Goal: Information Seeking & Learning: Check status

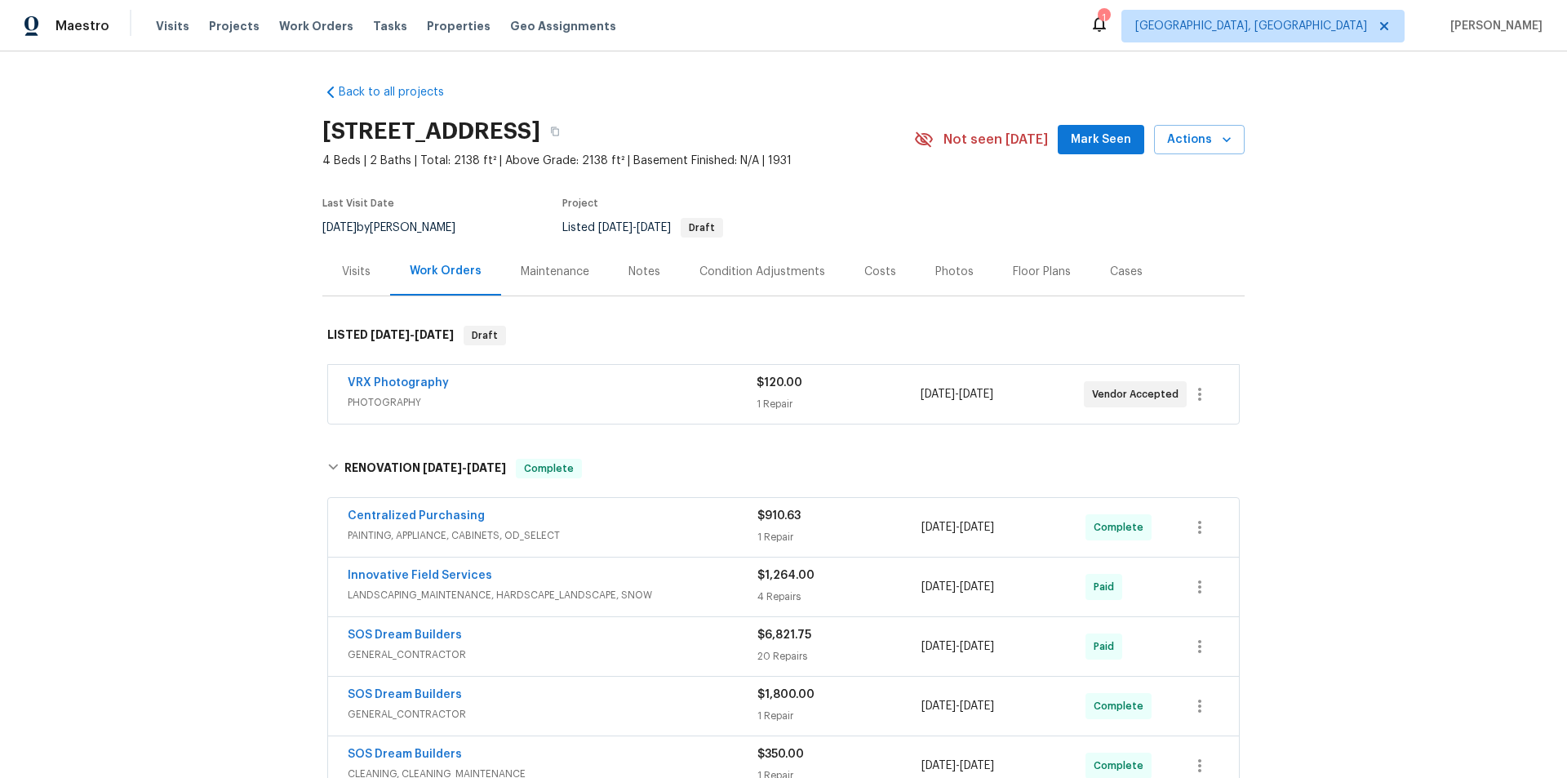
scroll to position [366, 0]
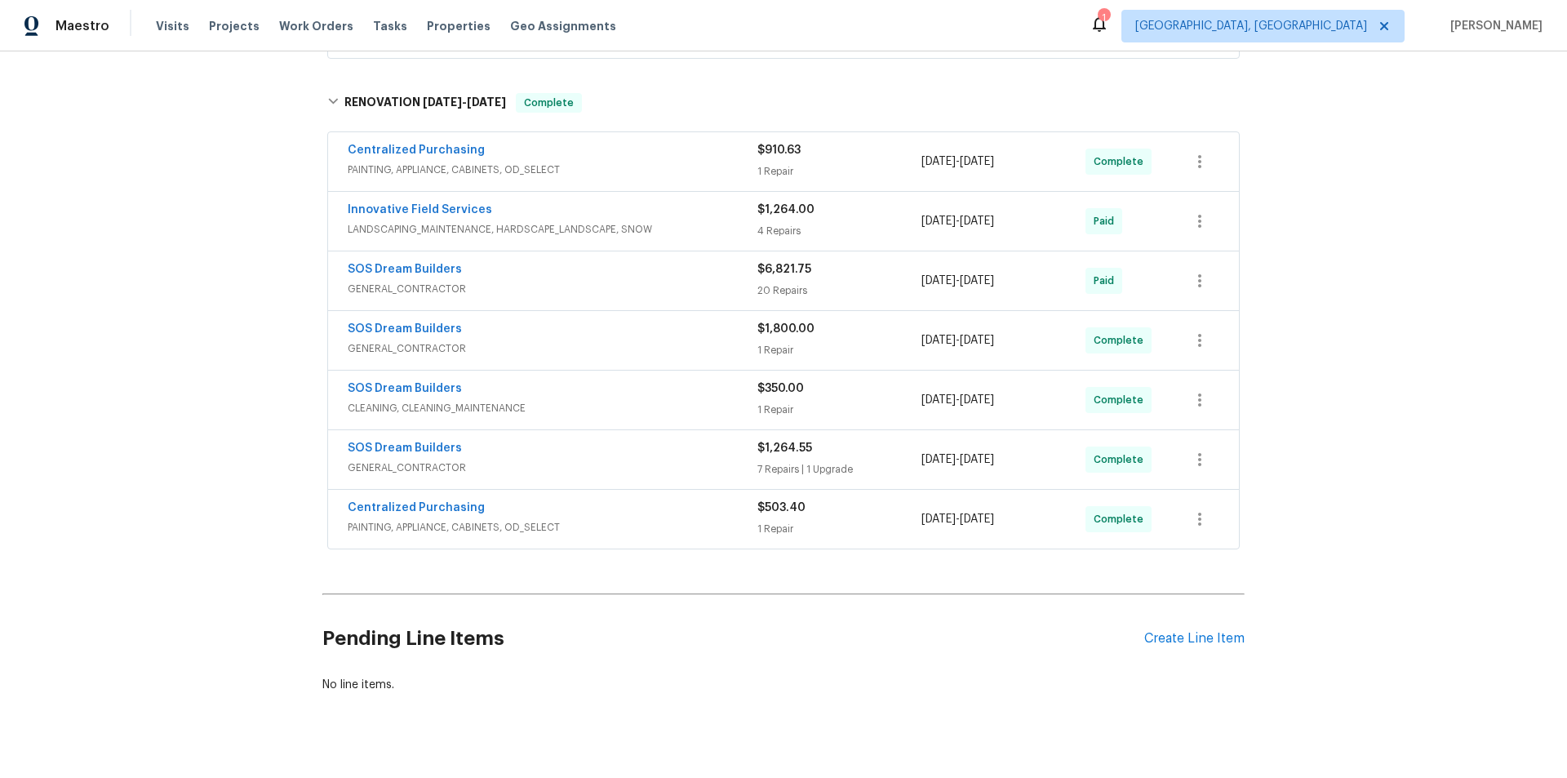
click at [206, 435] on div "Back to all projects [STREET_ADDRESS] 4 Beds | 2 Baths | Total: 2138 ft² | Abov…" at bounding box center [783, 414] width 1567 height 726
click at [206, 357] on div "Back to all projects [STREET_ADDRESS] 4 Beds | 2 Baths | Total: 2138 ft² | Abov…" at bounding box center [783, 414] width 1567 height 726
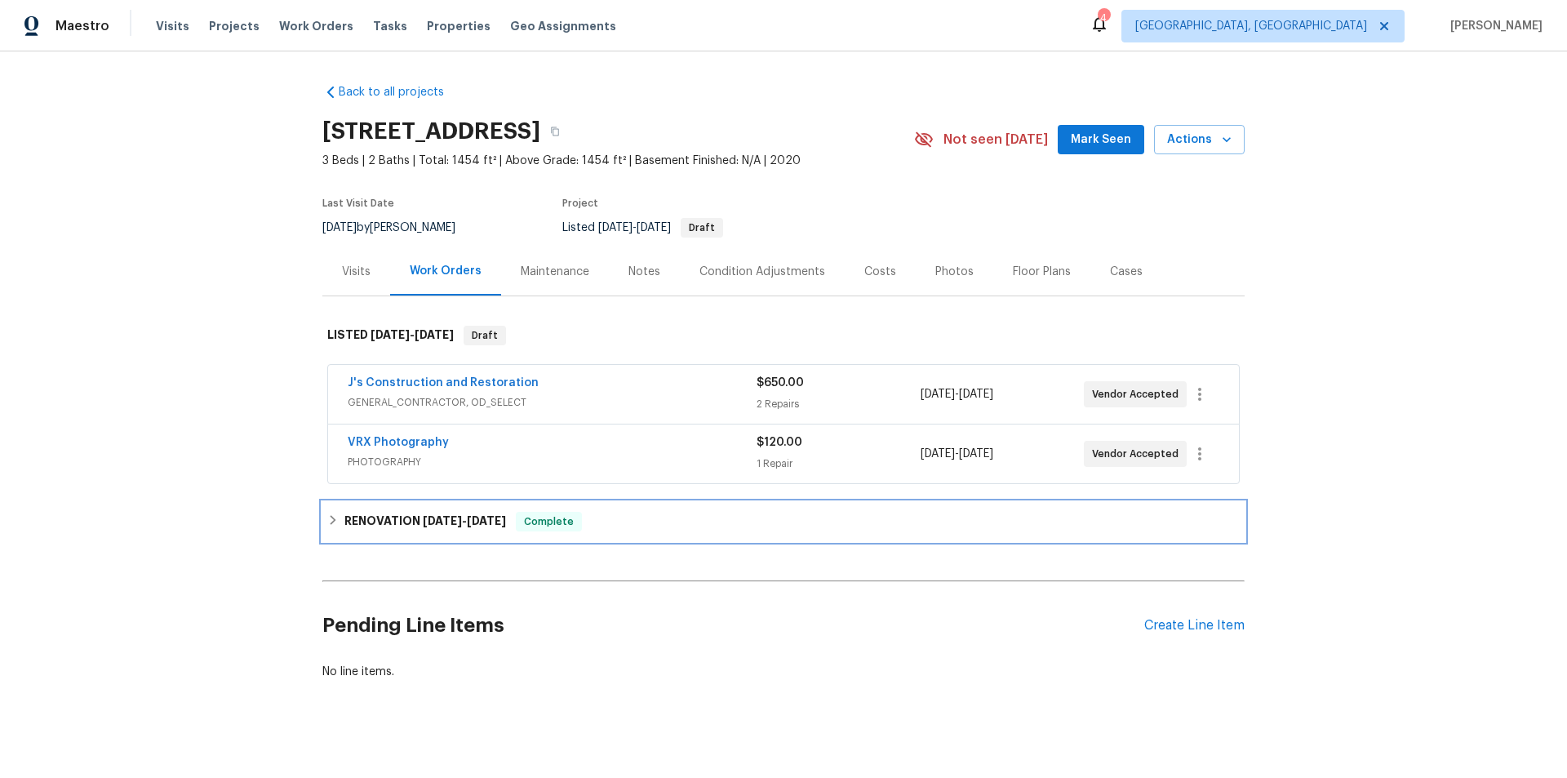
click at [336, 529] on div "RENOVATION 9/22/25 - 9/26/25 Complete" at bounding box center [783, 522] width 912 height 20
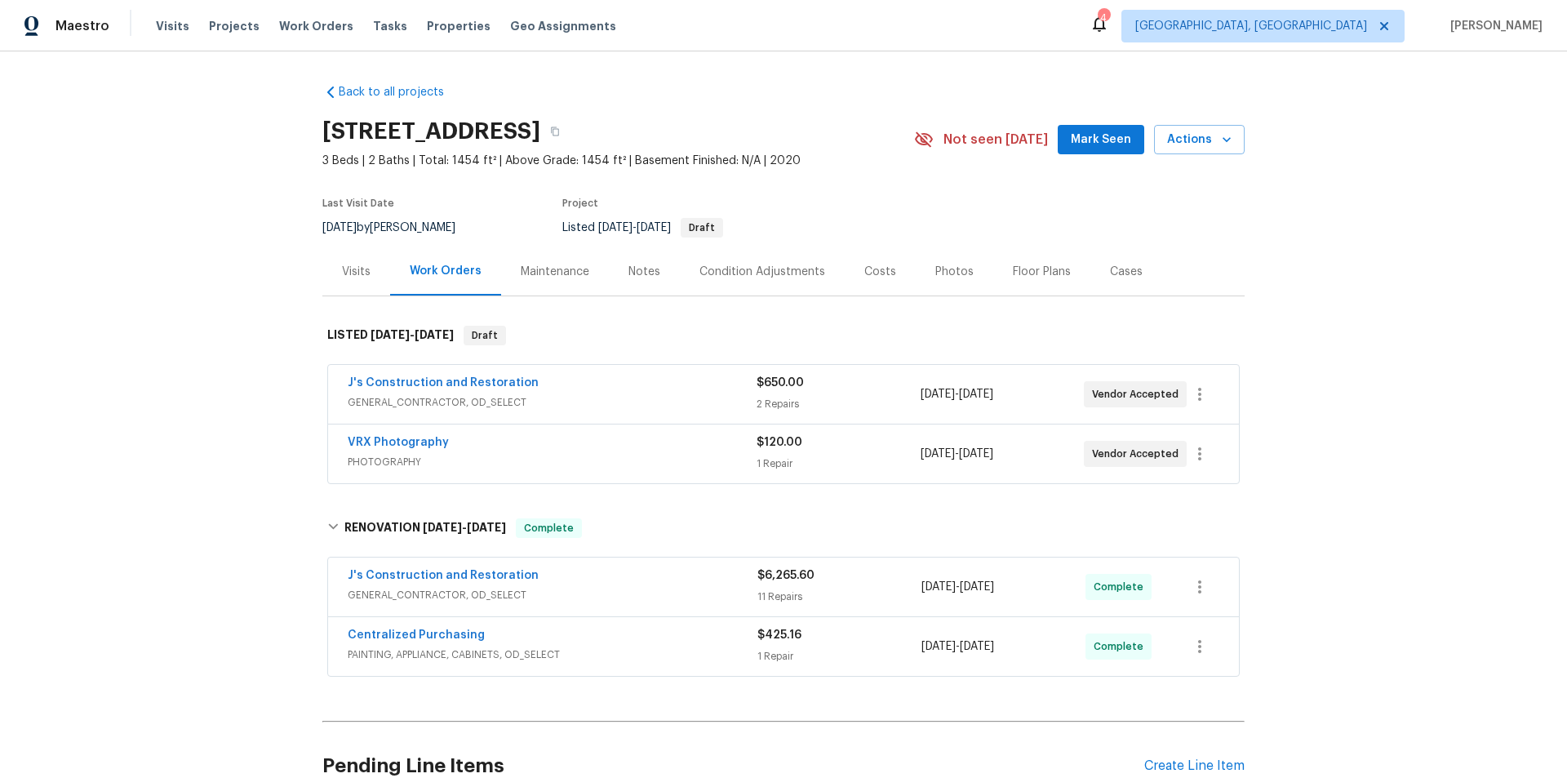
click at [232, 279] on div "Back to all projects 7001 Nobleboro Way, Roseville, CA 95747 3 Beds | 2 Baths |…" at bounding box center [783, 414] width 1567 height 726
click at [226, 326] on div "Back to all projects 7001 Nobleboro Way, Roseville, CA 95747 3 Beds | 2 Baths |…" at bounding box center [783, 414] width 1567 height 726
click at [242, 378] on div "Back to all projects 7001 Nobleboro Way, Roseville, CA 95747 3 Beds | 2 Baths |…" at bounding box center [783, 414] width 1567 height 726
click at [162, 368] on div "Back to all projects 7001 Nobleboro Way, Roseville, CA 95747 3 Beds | 2 Baths |…" at bounding box center [783, 414] width 1567 height 726
click at [198, 264] on div "Back to all projects 7001 Nobleboro Way, Roseville, CA 95747 3 Beds | 2 Baths |…" at bounding box center [783, 414] width 1567 height 726
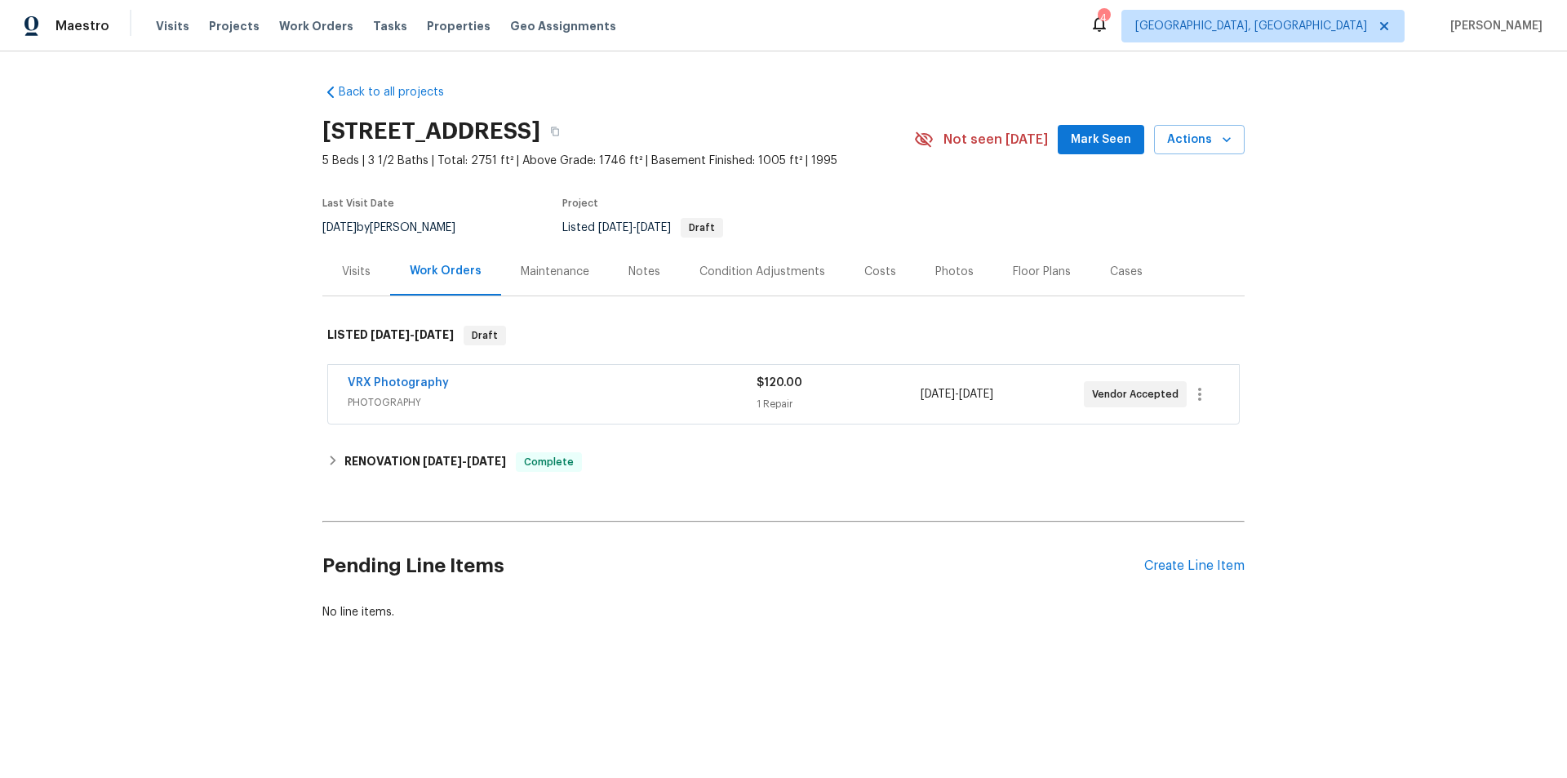
click at [363, 483] on div "Back to all projects 395 Pendryn Hill Curv, Woodbury, MN 55125 5 Beds | 3 1/2 B…" at bounding box center [783, 352] width 922 height 562
click at [369, 462] on h6 "RENOVATION 9/3/25 - 9/26/25" at bounding box center [425, 462] width 162 height 20
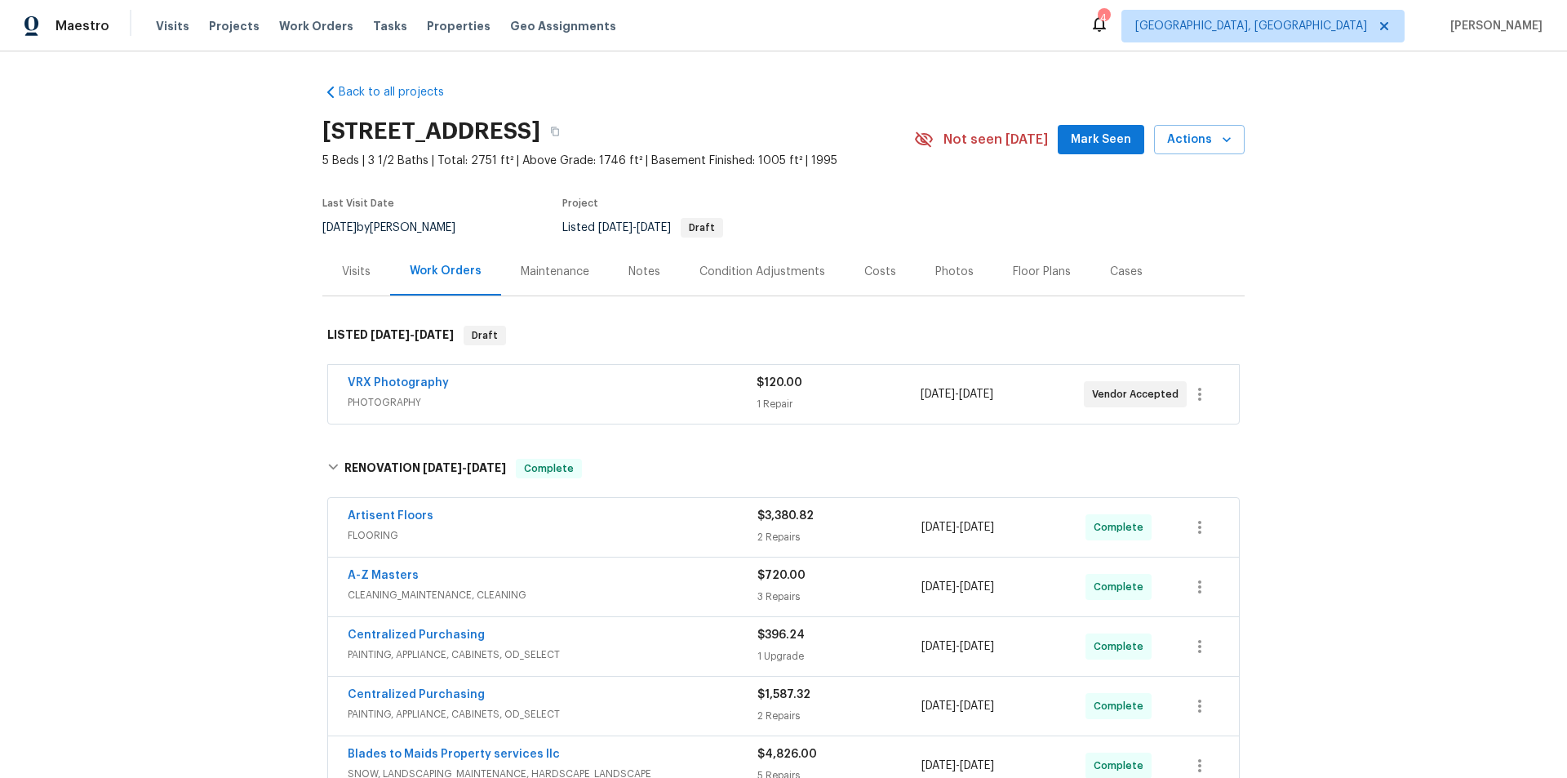
click at [205, 359] on div "Back to all projects 395 Pendryn Hill Curv, Woodbury, MN 55125 5 Beds | 3 1/2 B…" at bounding box center [783, 414] width 1567 height 726
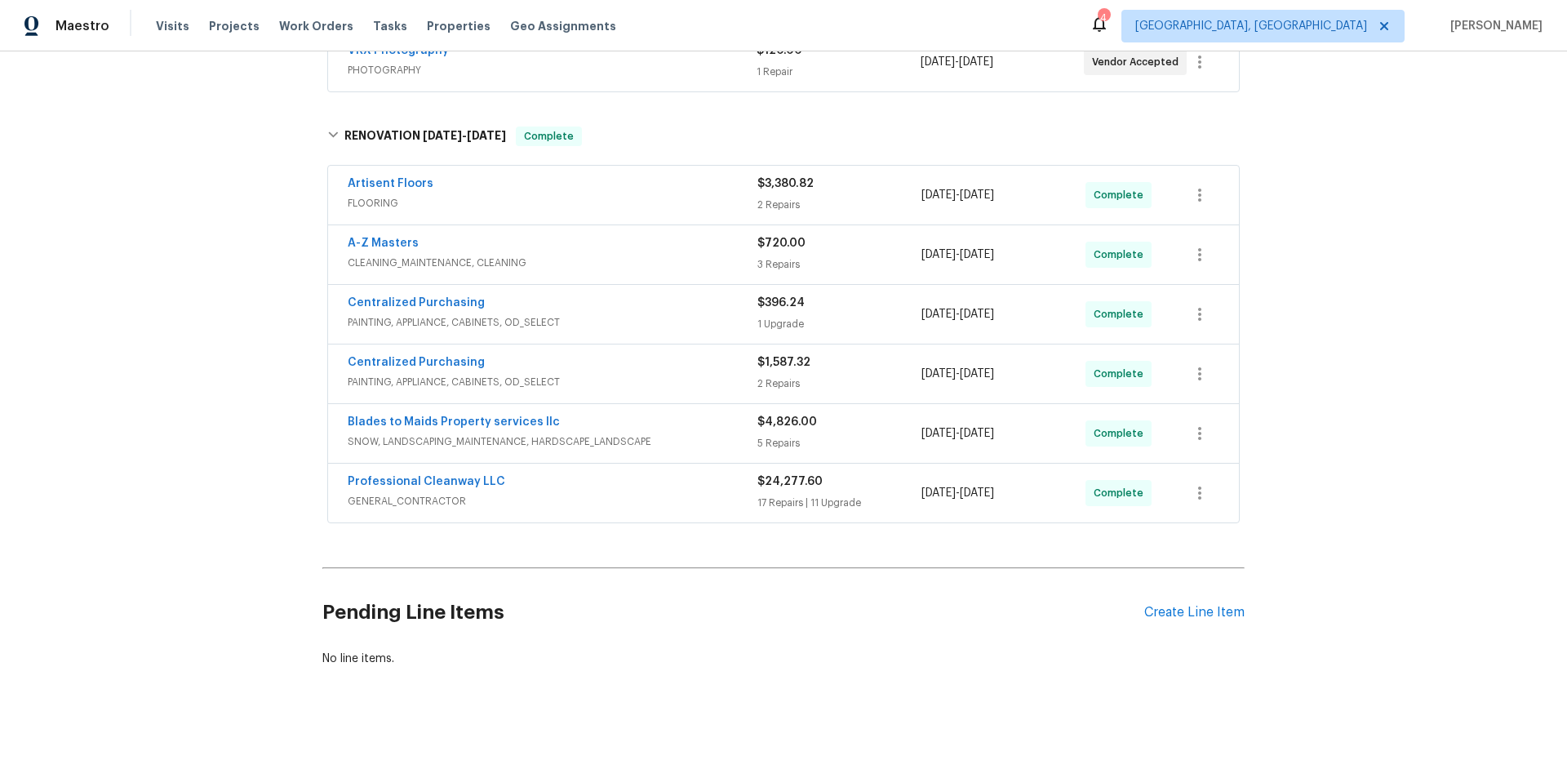
click at [234, 334] on div "Back to all projects 395 Pendryn Hill Curv, Woodbury, MN 55125 5 Beds | 3 1/2 B…" at bounding box center [783, 414] width 1567 height 726
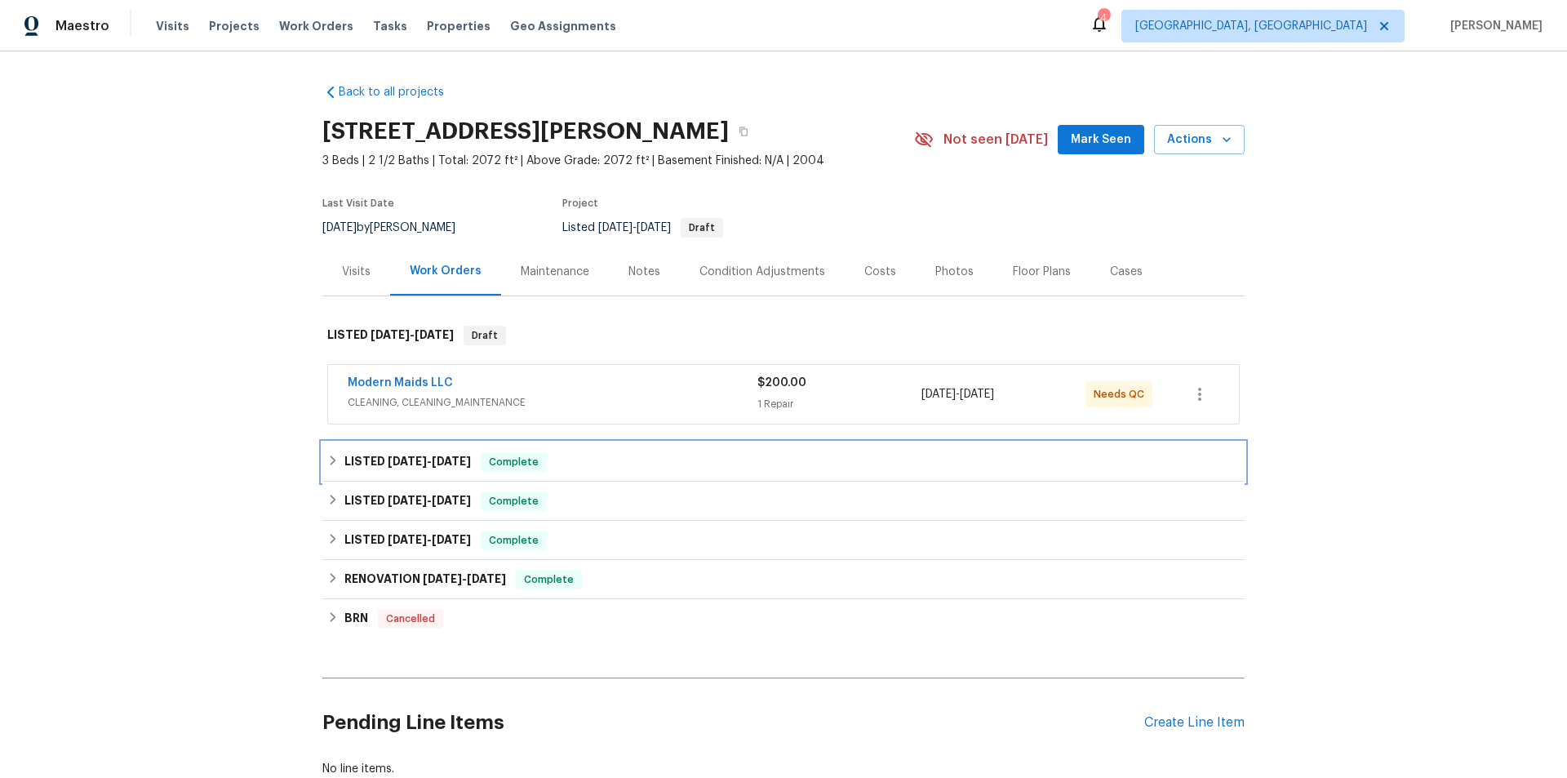
click at [403, 470] on h6 "LISTED 9/22/25 - 9/28/25" at bounding box center [407, 462] width 127 height 20
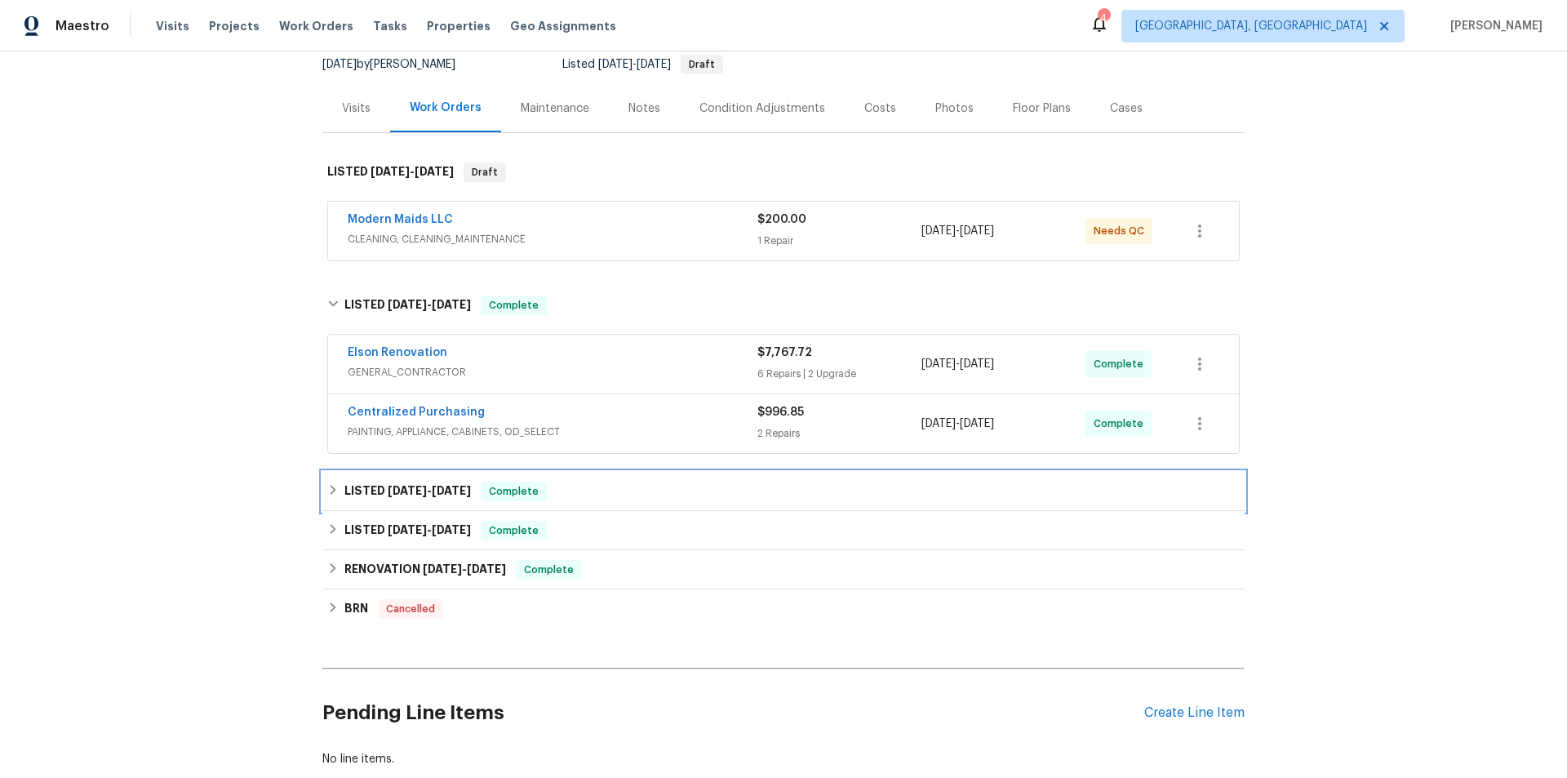
click at [403, 500] on h6 "LISTED 6/17/25 - 6/20/25" at bounding box center [407, 492] width 127 height 20
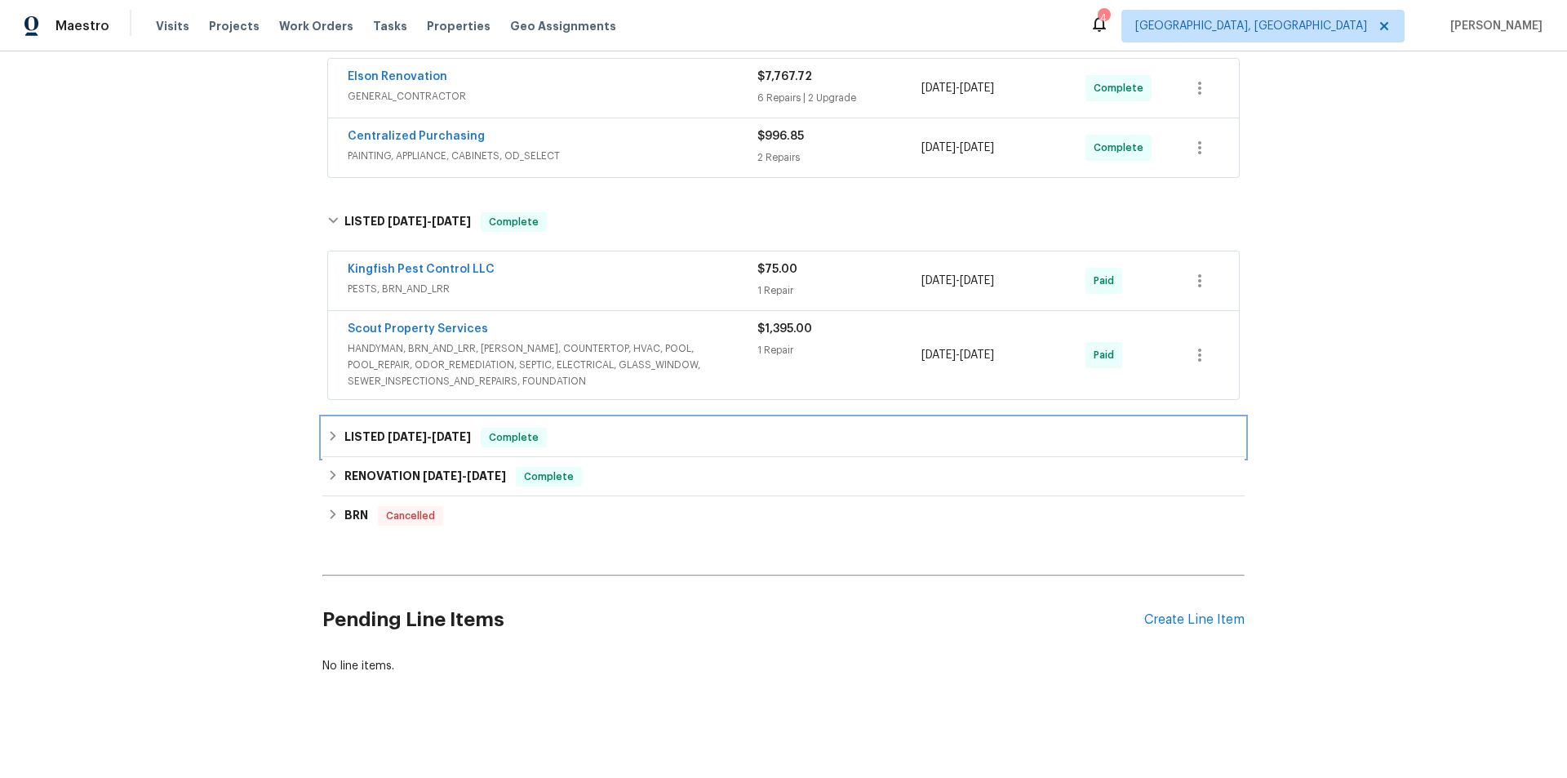
click at [378, 441] on h6 "LISTED 3/20/25 - 3/20/25" at bounding box center [407, 438] width 127 height 20
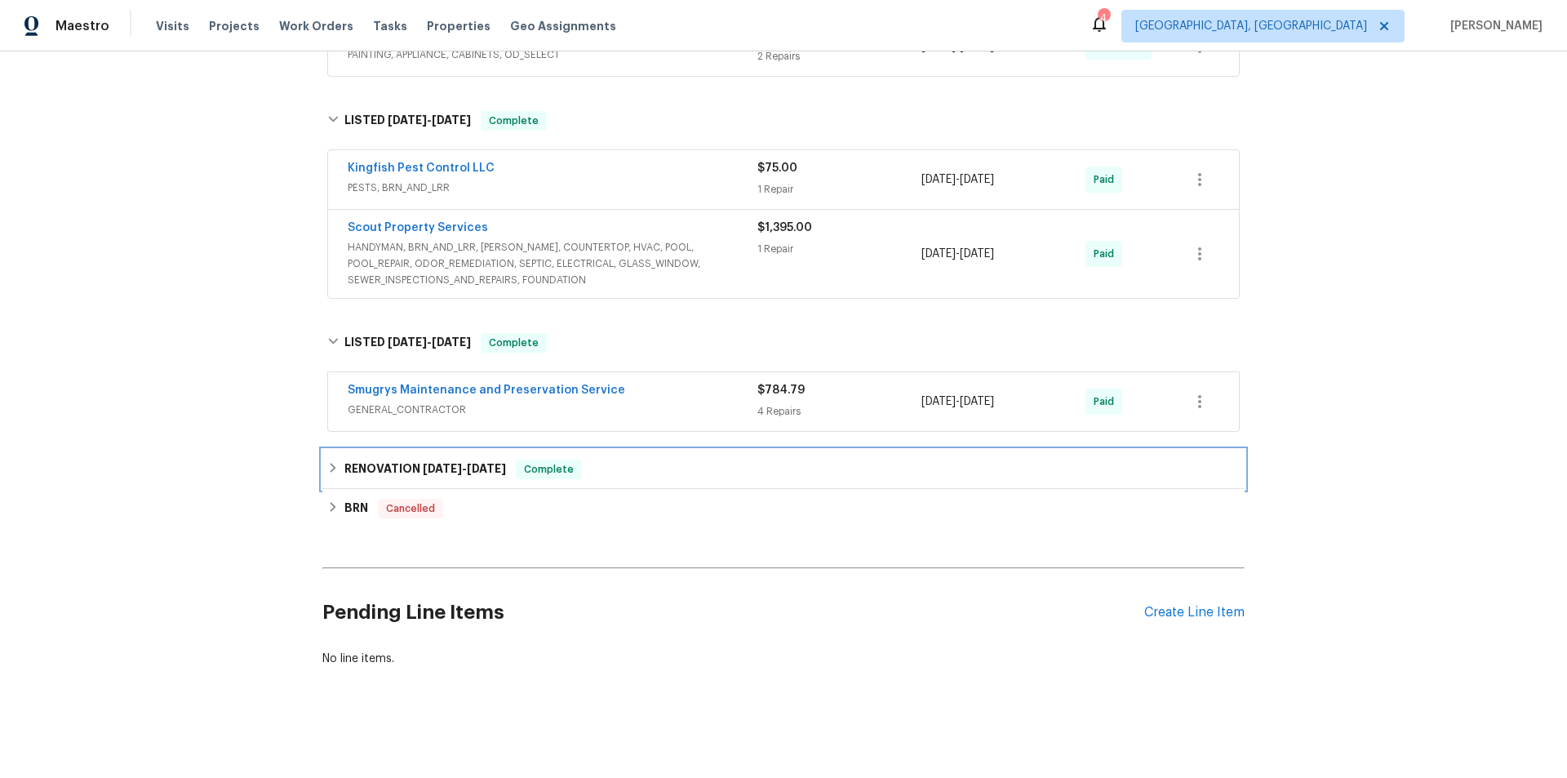
drag, startPoint x: 362, startPoint y: 466, endPoint x: 362, endPoint y: 518, distance: 52.2
click at [362, 469] on h6 "RENOVATION 3/10/25 - 3/19/25" at bounding box center [425, 470] width 162 height 20
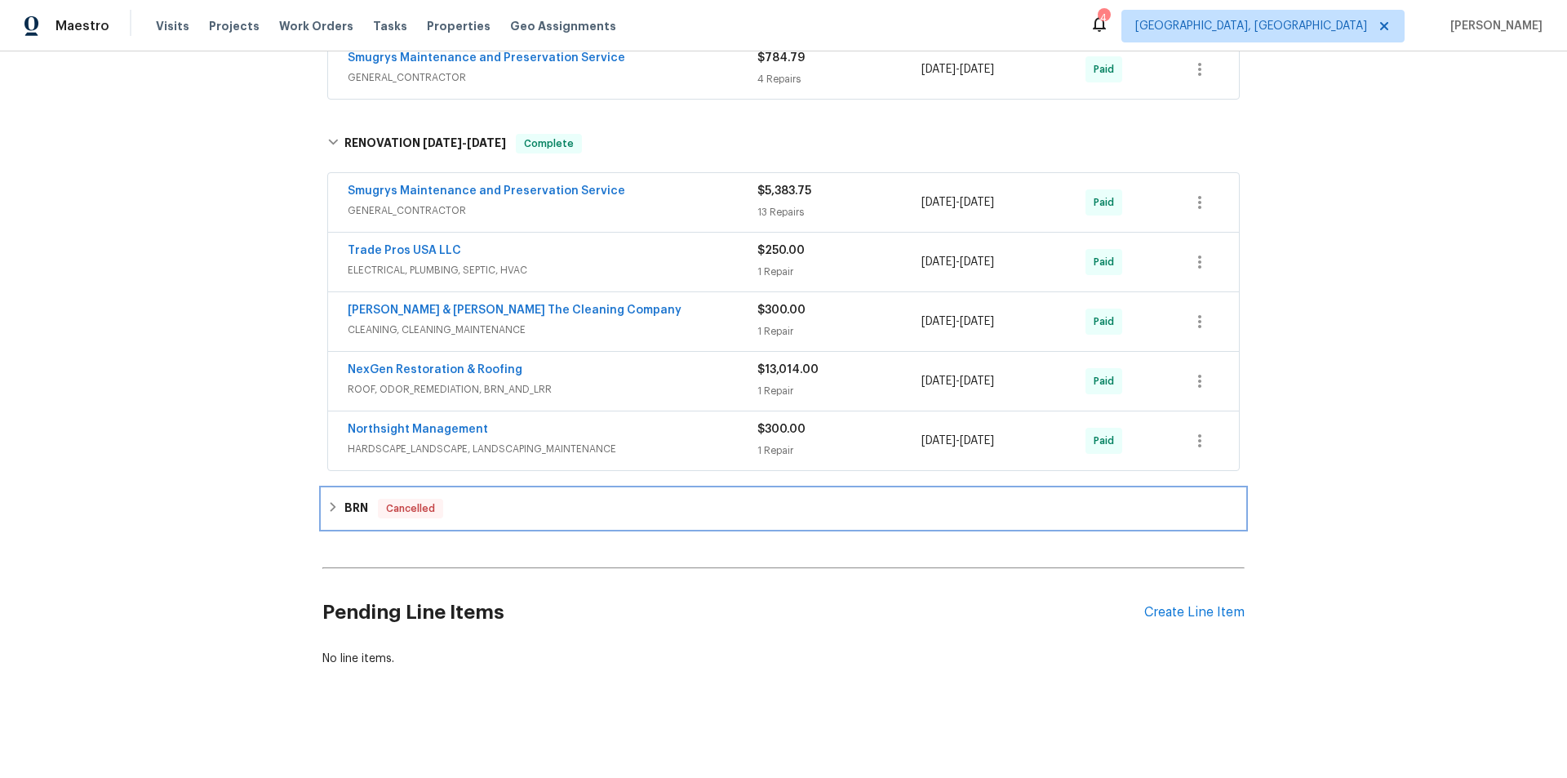
click at [336, 499] on div "BRN Cancelled" at bounding box center [783, 509] width 912 height 20
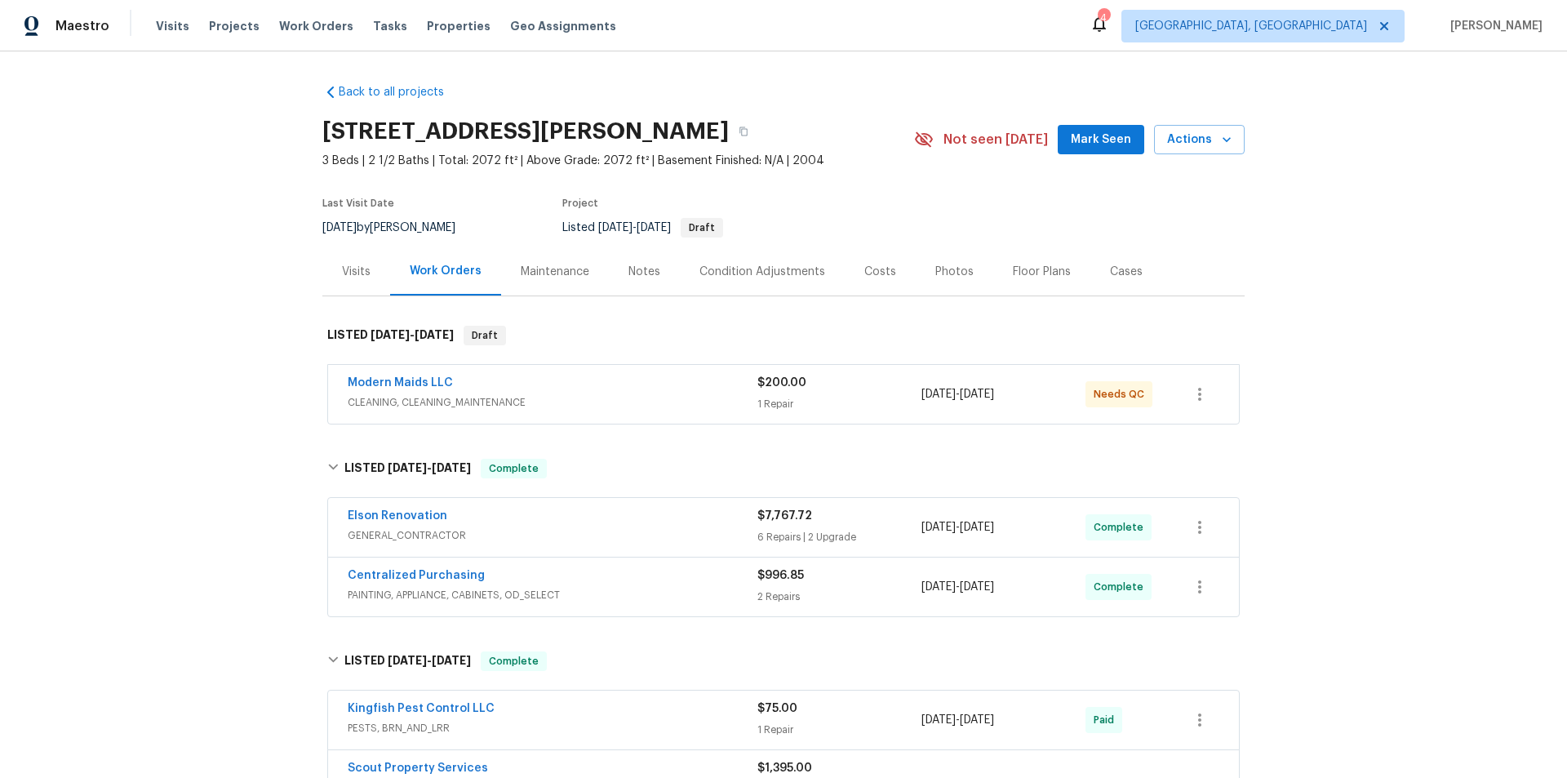
click at [244, 238] on div "Back to all projects 9142 Craven Rd, Jacksonville, FL 32257 3 Beds | 2 1/2 Bath…" at bounding box center [783, 414] width 1567 height 726
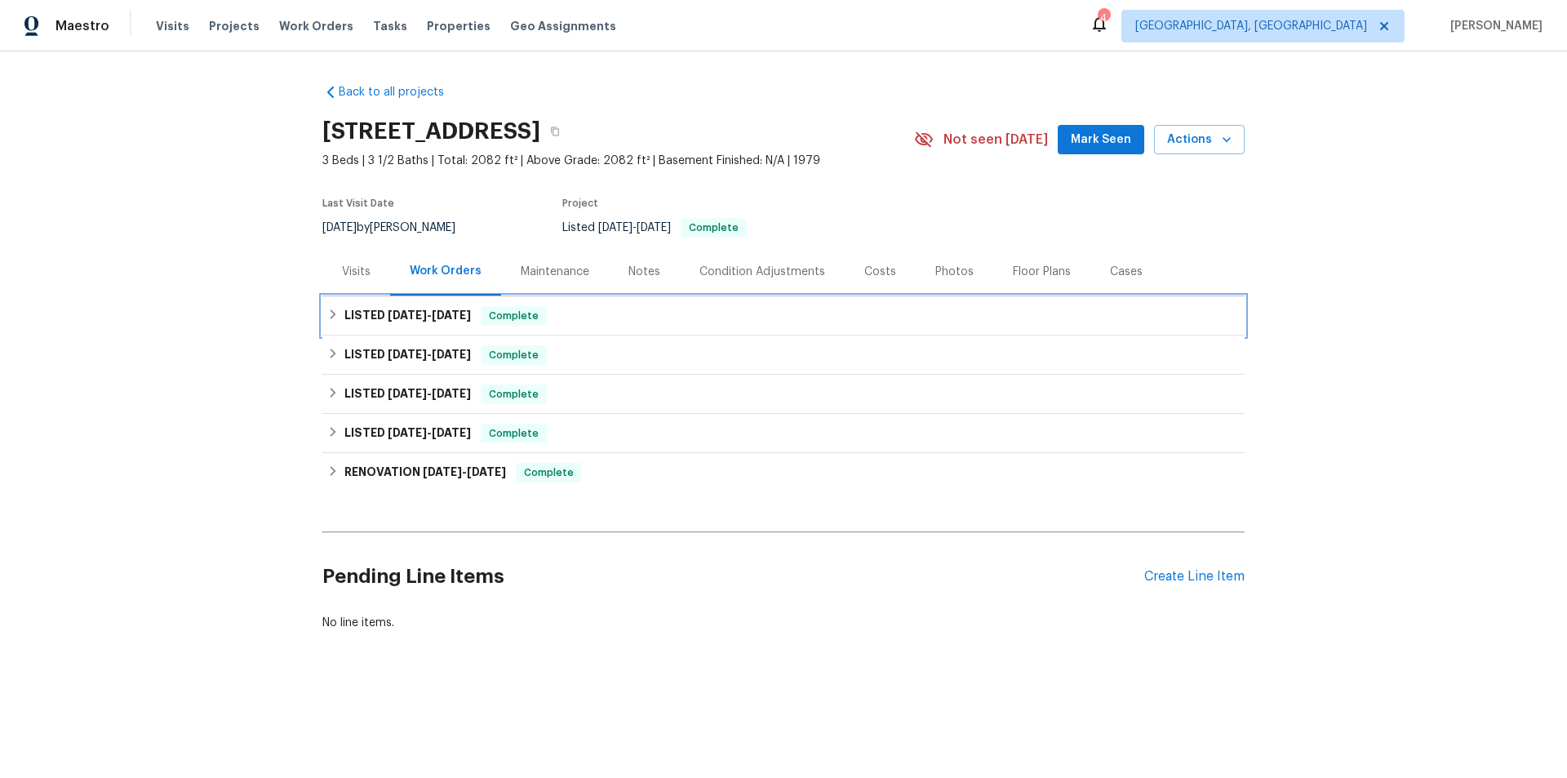
click at [352, 317] on h6 "LISTED 9/11/25 - 9/15/25" at bounding box center [407, 316] width 127 height 20
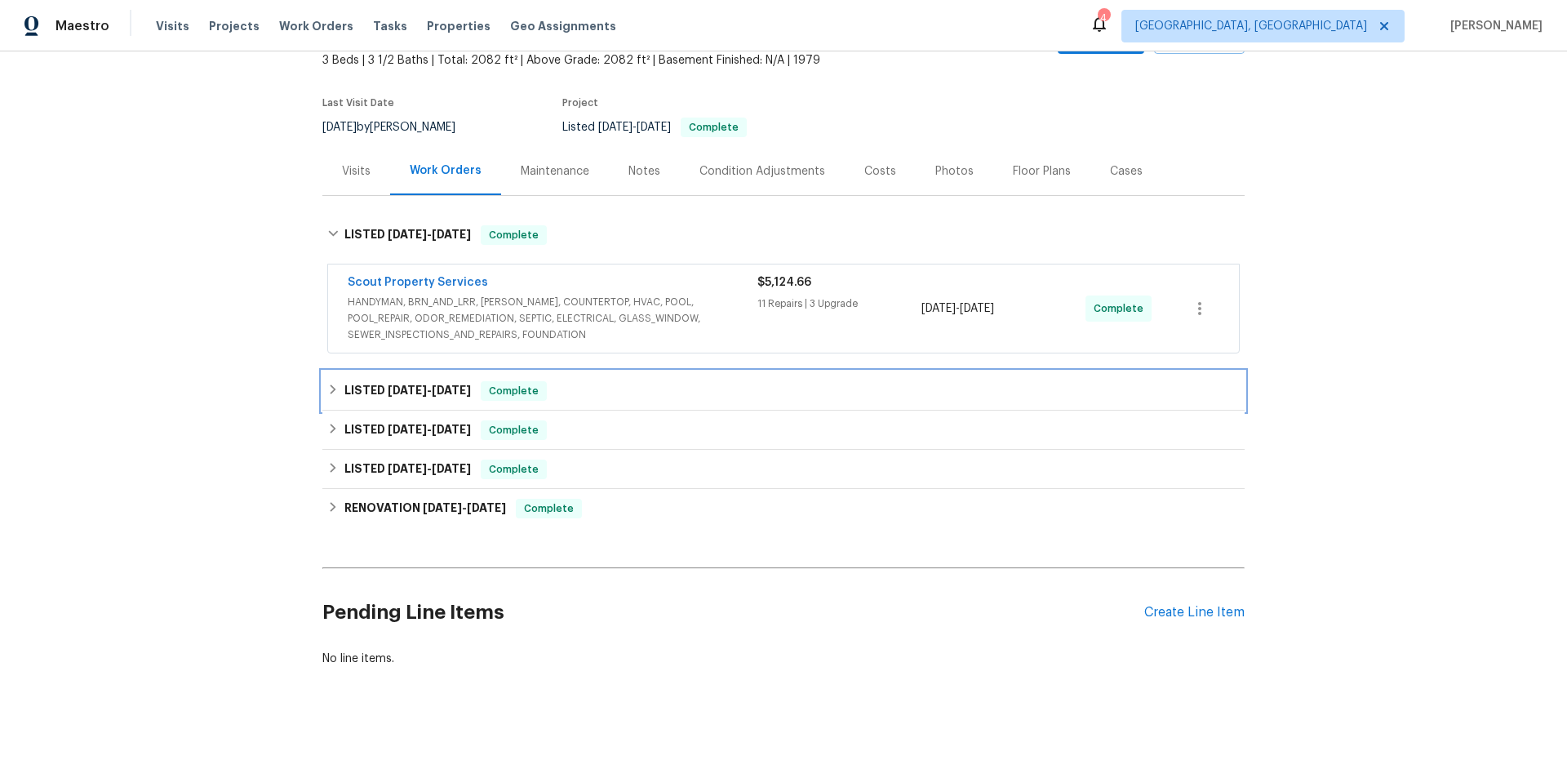
click at [331, 396] on div "LISTED 5/16/25 - 9/6/25 Complete" at bounding box center [783, 391] width 912 height 20
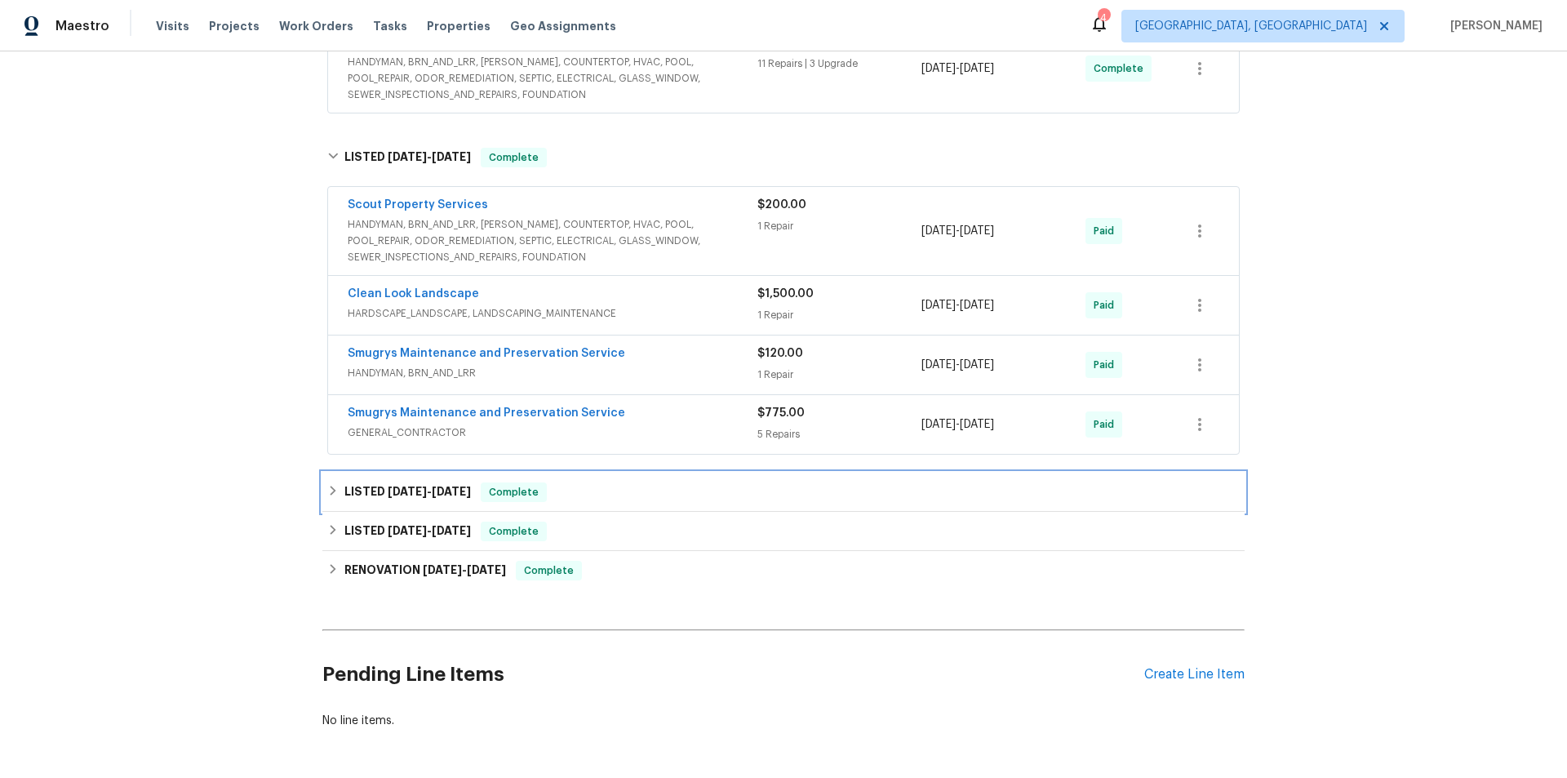
drag, startPoint x: 344, startPoint y: 501, endPoint x: 286, endPoint y: 444, distance: 81.4
click at [344, 501] on h6 "LISTED 4/7/25 - 4/16/25" at bounding box center [407, 492] width 127 height 20
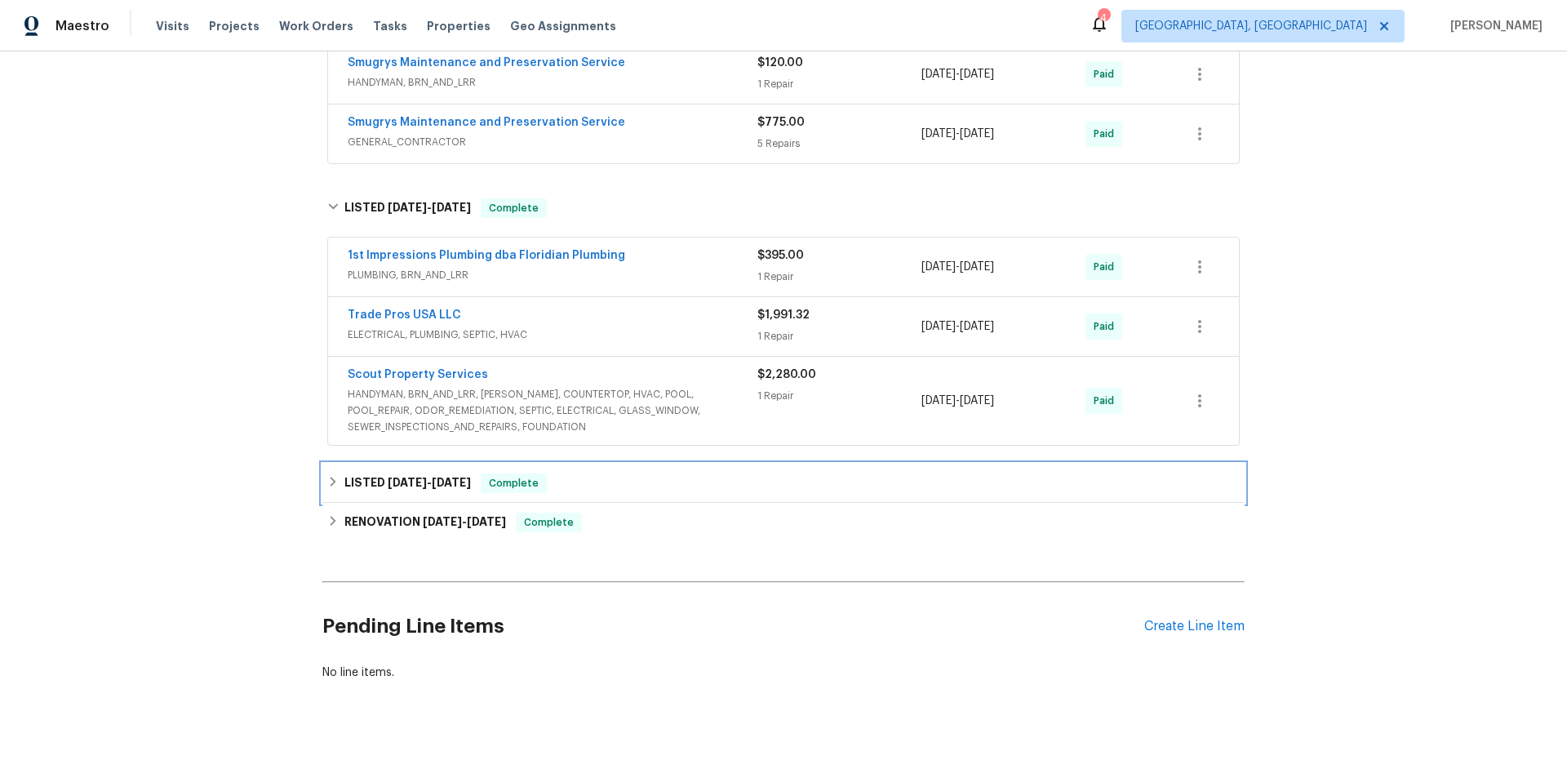
click at [328, 500] on div "LISTED 1/23/25 - 1/23/25 Complete" at bounding box center [783, 483] width 922 height 39
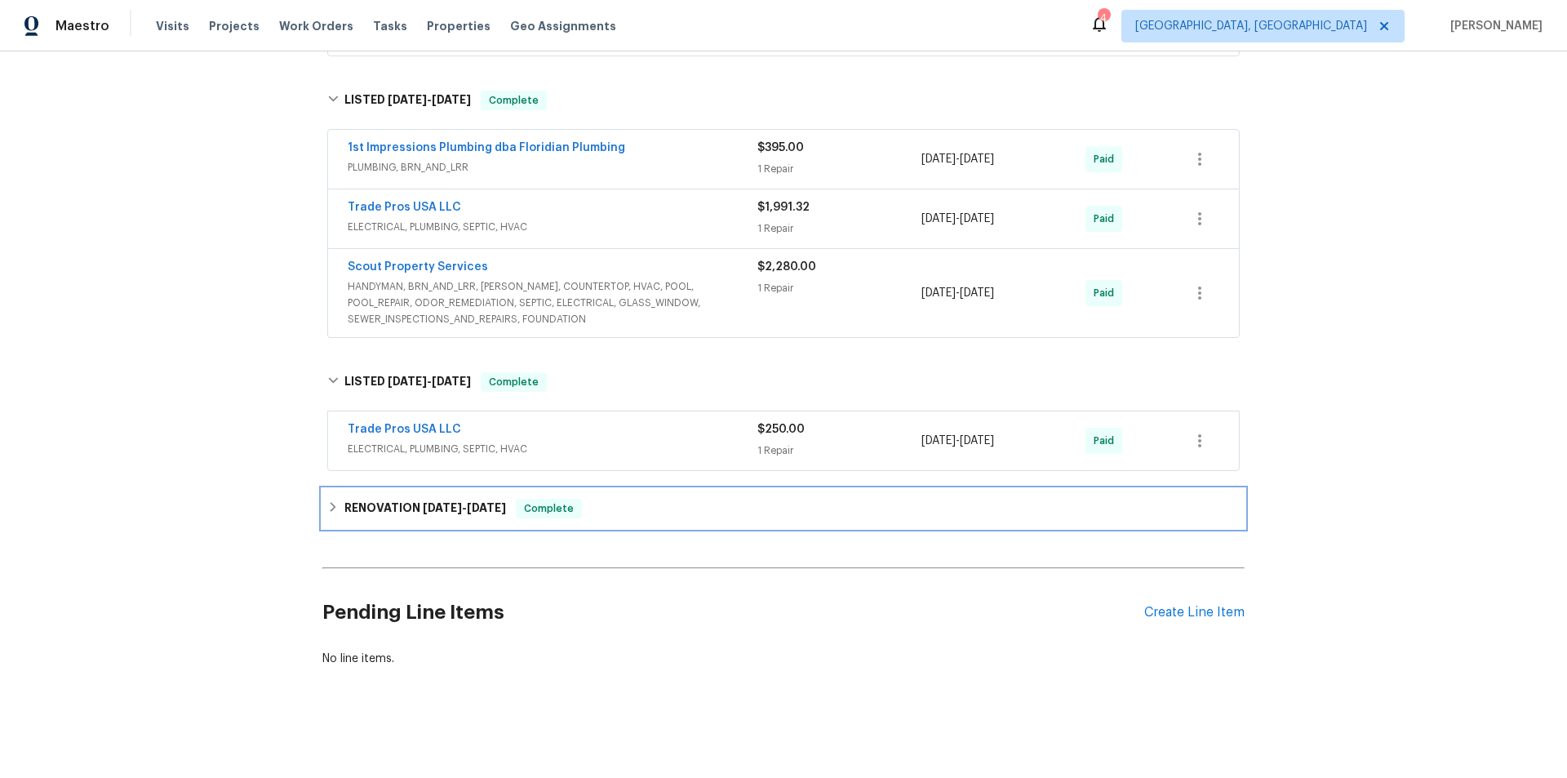
click at [328, 508] on div "RENOVATION 6/20/24 - 7/25/24 Complete" at bounding box center [783, 508] width 922 height 39
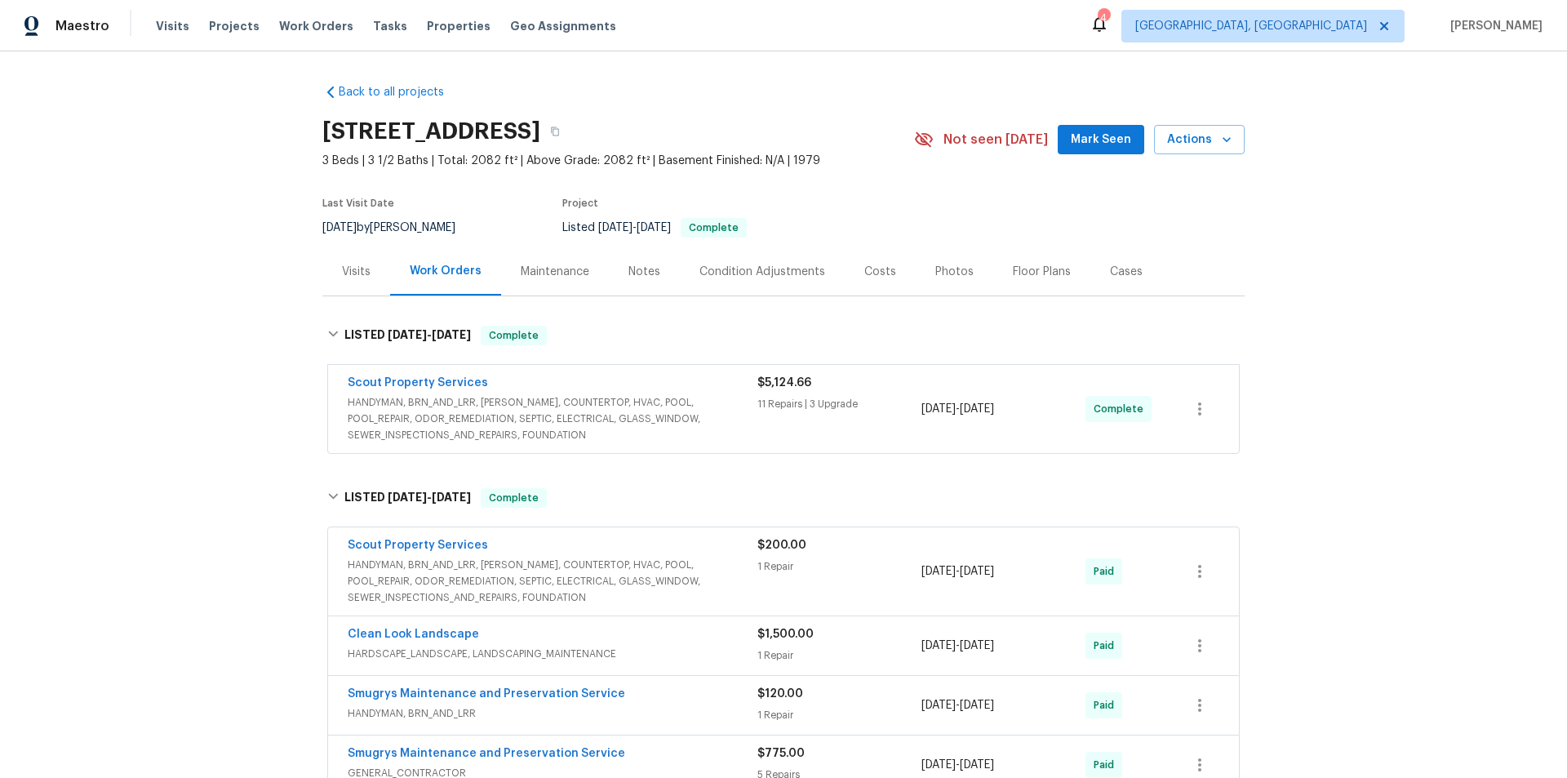
click at [215, 283] on div "Back to all projects 3202 Tiger Hole Rd, Jacksonville, FL 32216 3 Beds | 3 1/2 …" at bounding box center [783, 414] width 1567 height 726
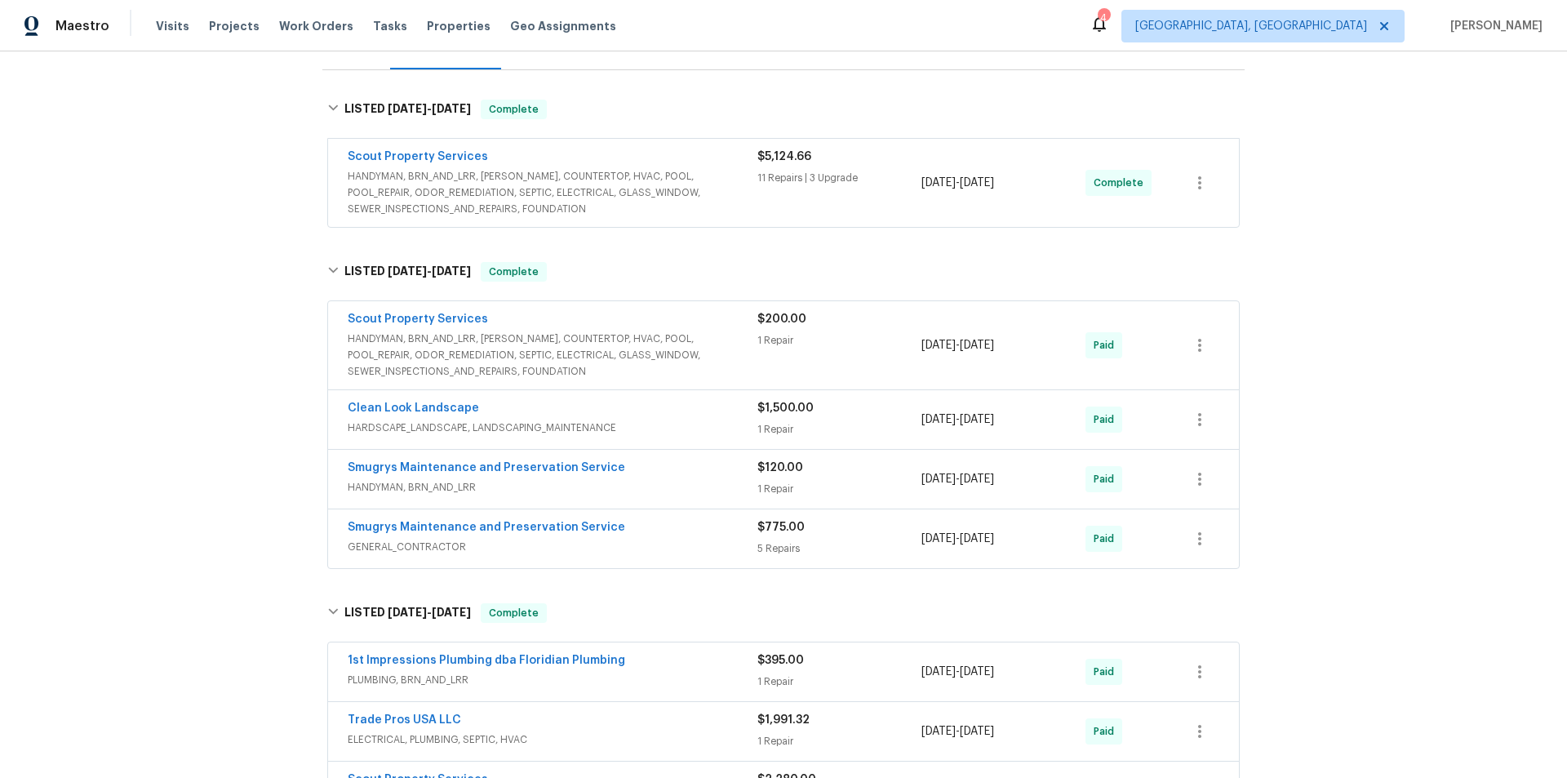
scroll to position [1072, 0]
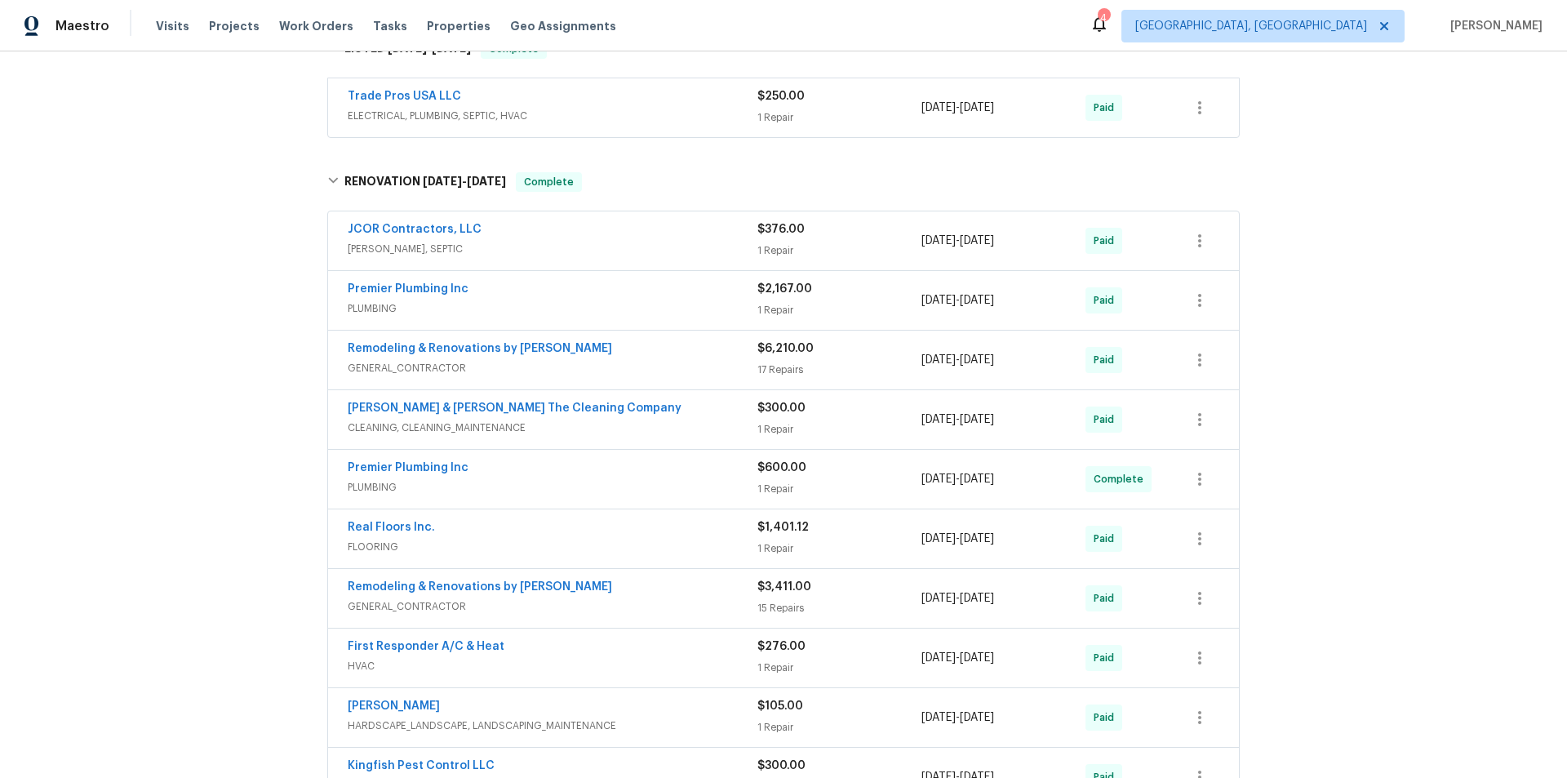
click at [224, 326] on div "Back to all projects 3202 Tiger Hole Rd, Jacksonville, FL 32216 3 Beds | 3 1/2 …" at bounding box center [783, 414] width 1567 height 726
click at [224, 271] on div "Back to all projects 3202 Tiger Hole Rd, Jacksonville, FL 32216 3 Beds | 3 1/2 …" at bounding box center [783, 414] width 1567 height 726
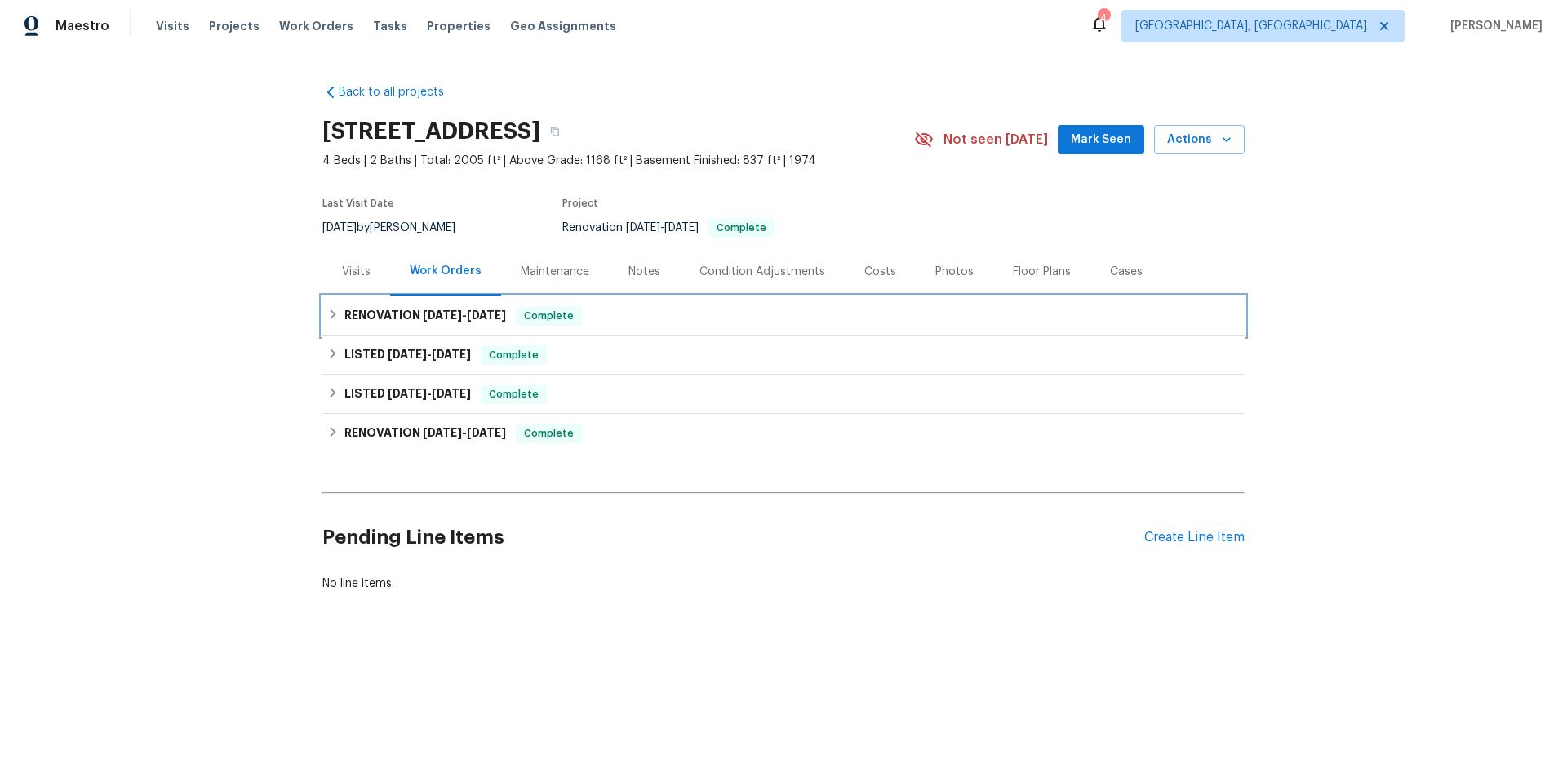
click at [473, 317] on span "[DATE]" at bounding box center [486, 314] width 39 height 11
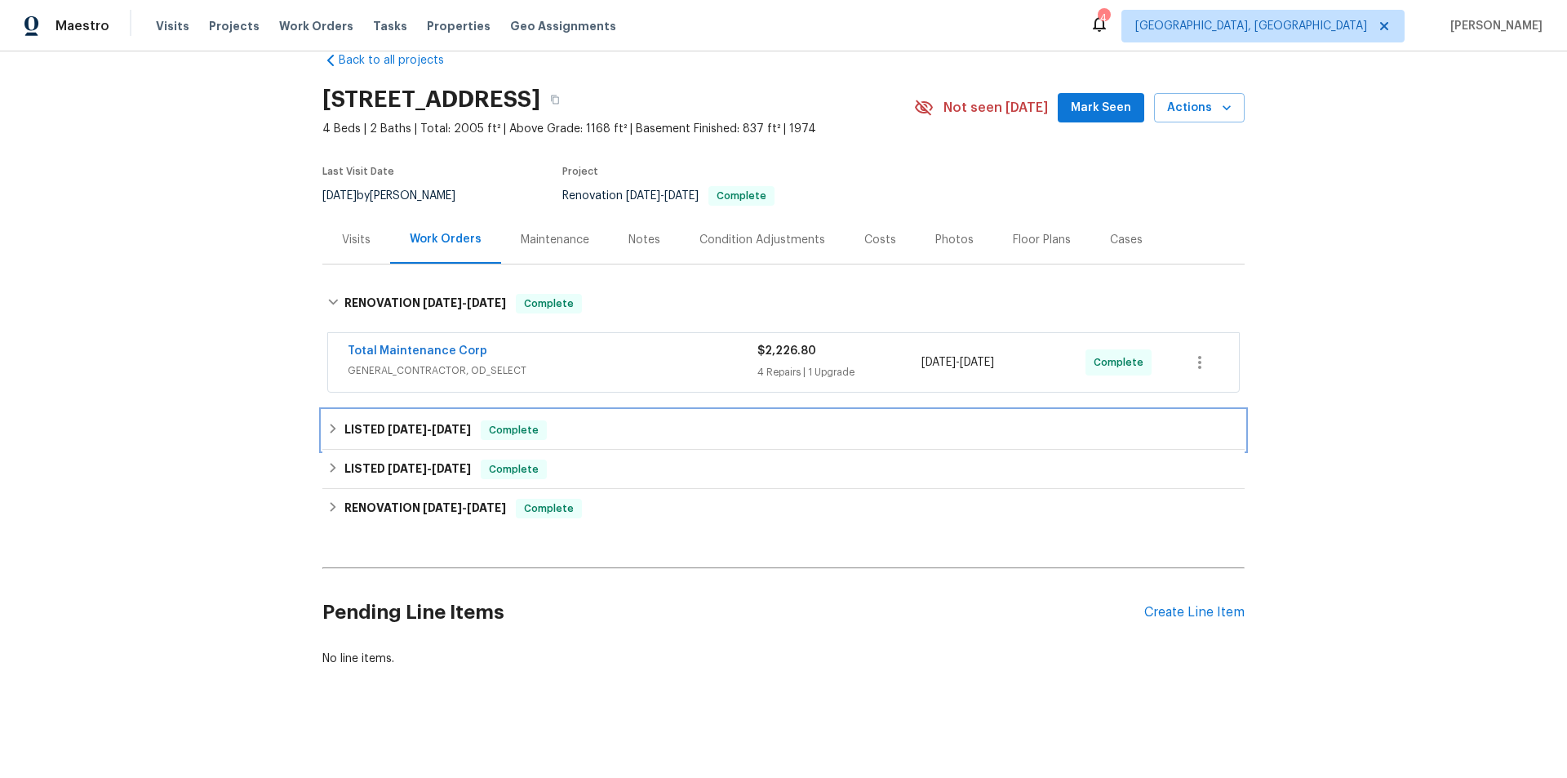
click at [411, 428] on h6 "LISTED 8/15/25 - 8/15/25" at bounding box center [407, 430] width 127 height 20
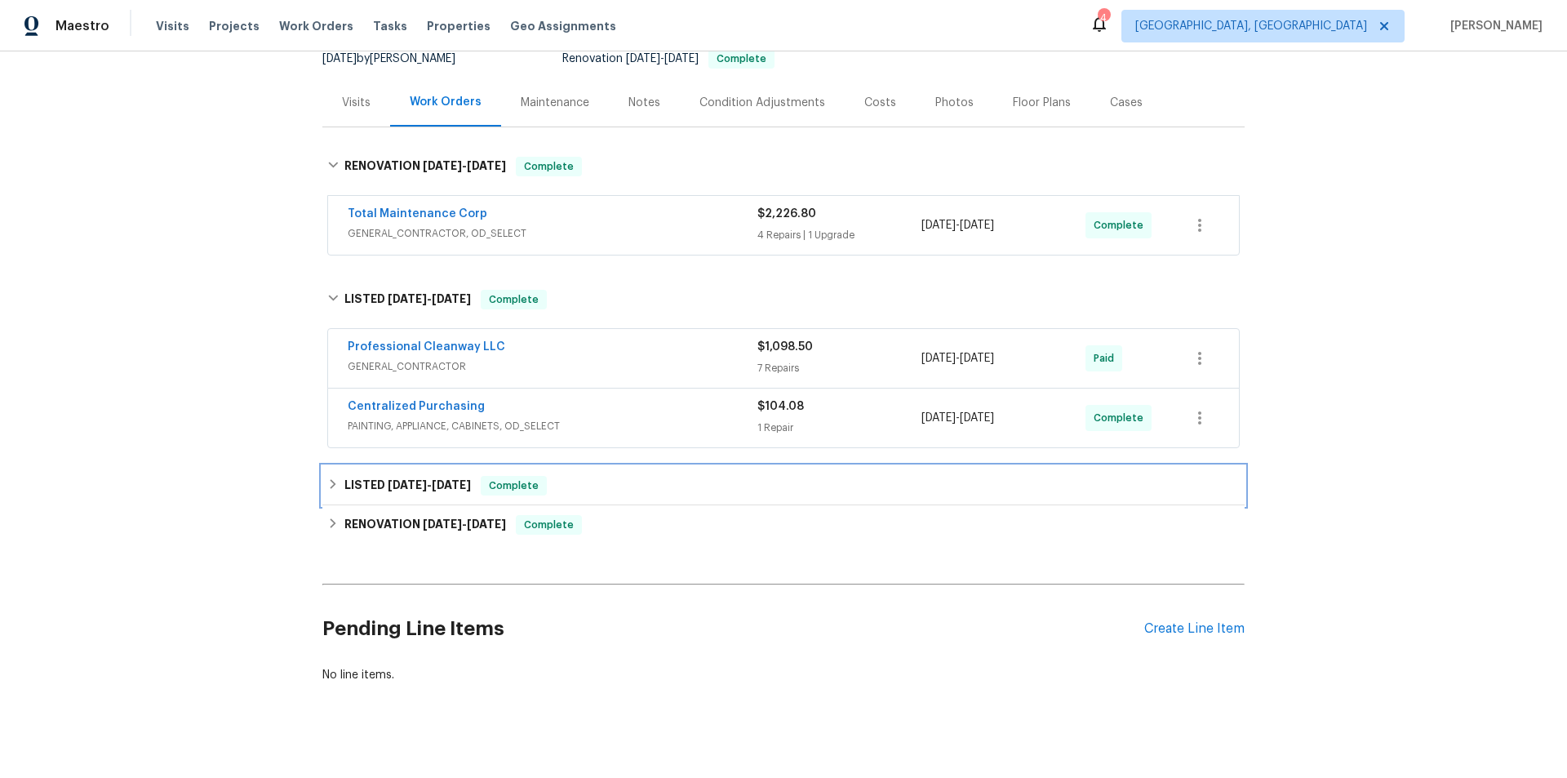
drag, startPoint x: 406, startPoint y: 473, endPoint x: 427, endPoint y: 491, distance: 27.3
click at [406, 475] on div "LISTED 8/9/25 - 8/11/25 Complete" at bounding box center [783, 485] width 922 height 39
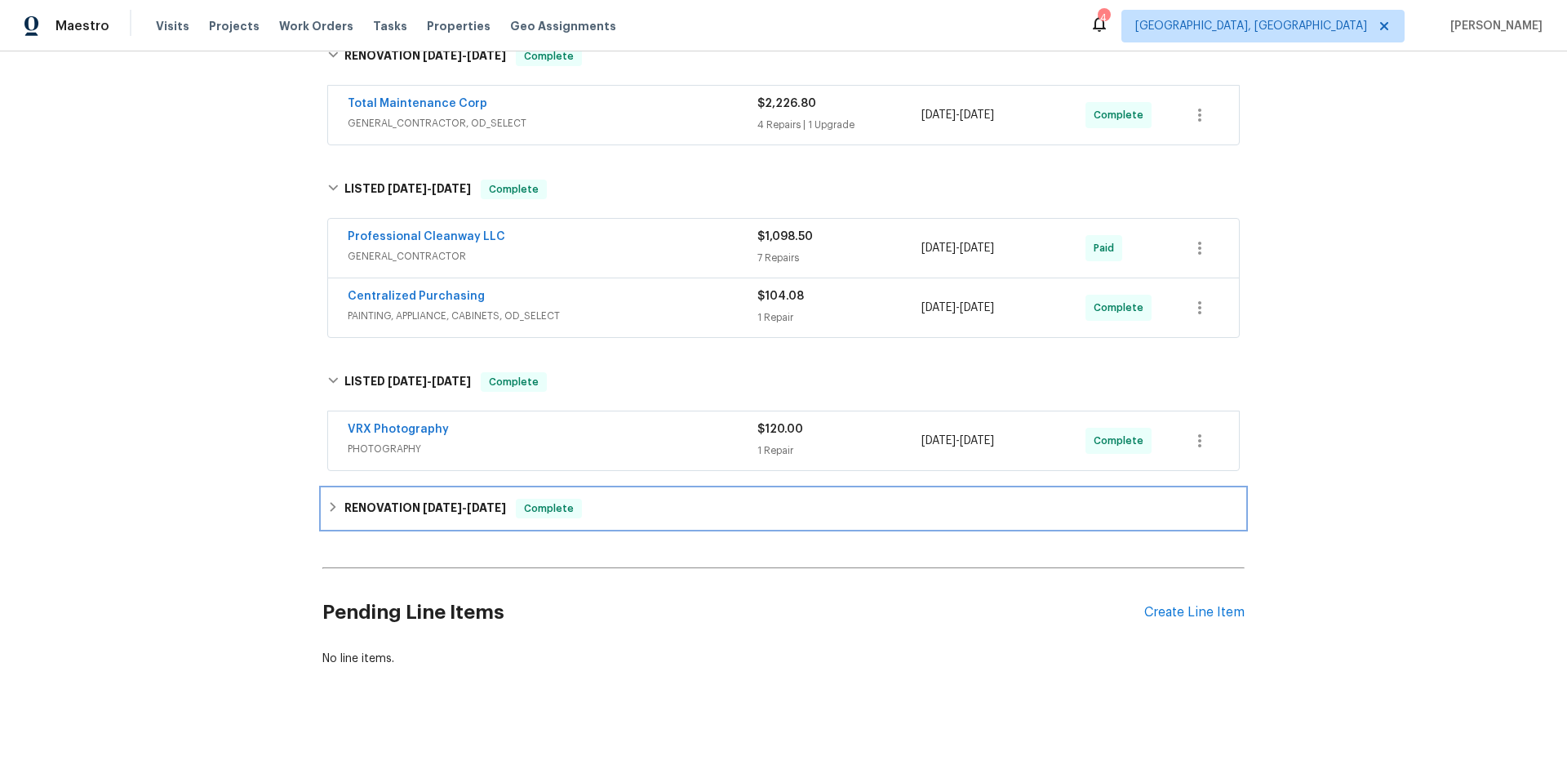
click at [424, 509] on span "7/22/25" at bounding box center [442, 507] width 39 height 11
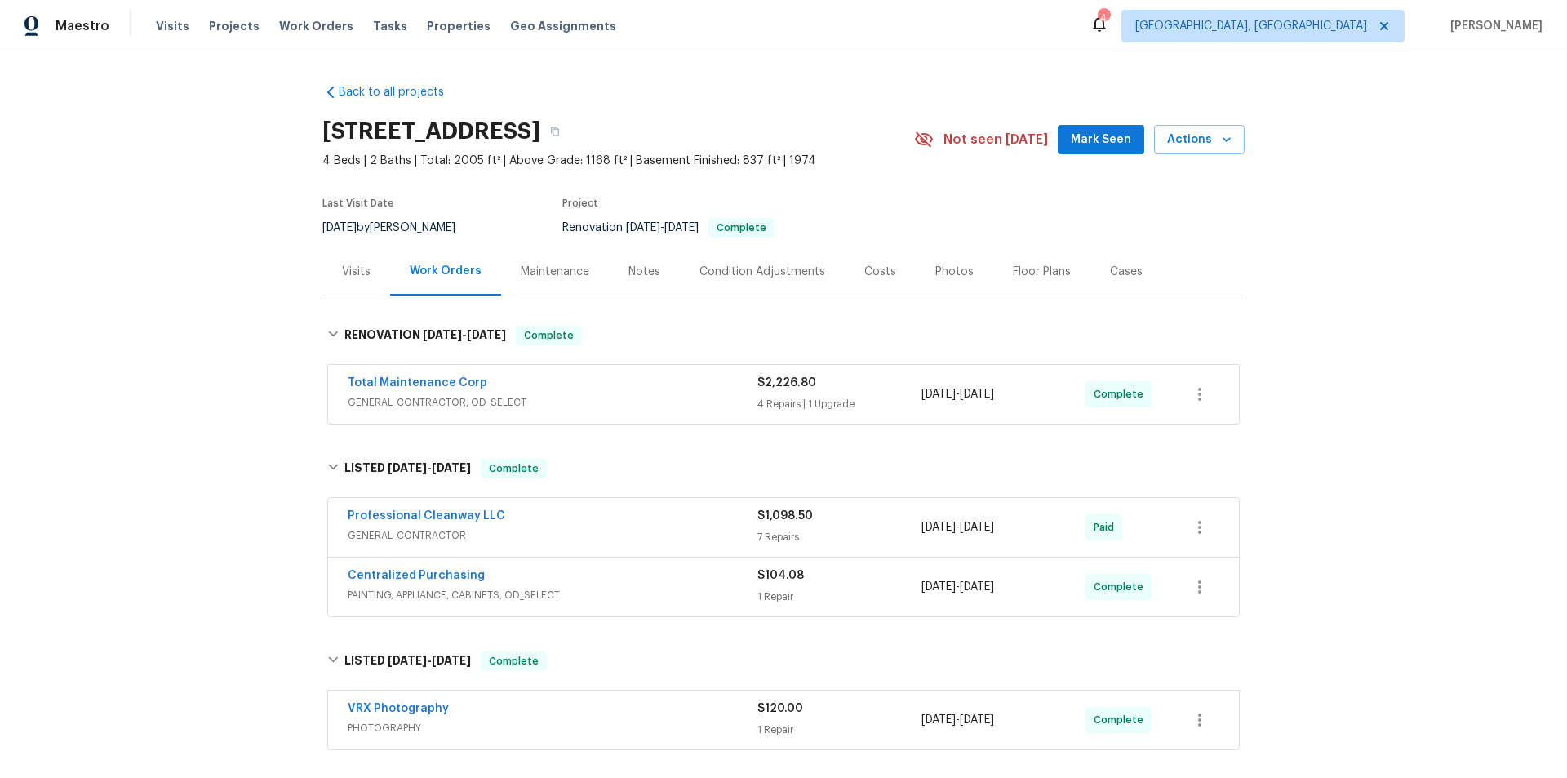
click at [199, 279] on div "Back to all projects 3309 Red Oak Cir N, Burnsville, MN 55337 4 Beds | 2 Baths …" at bounding box center [783, 414] width 1567 height 726
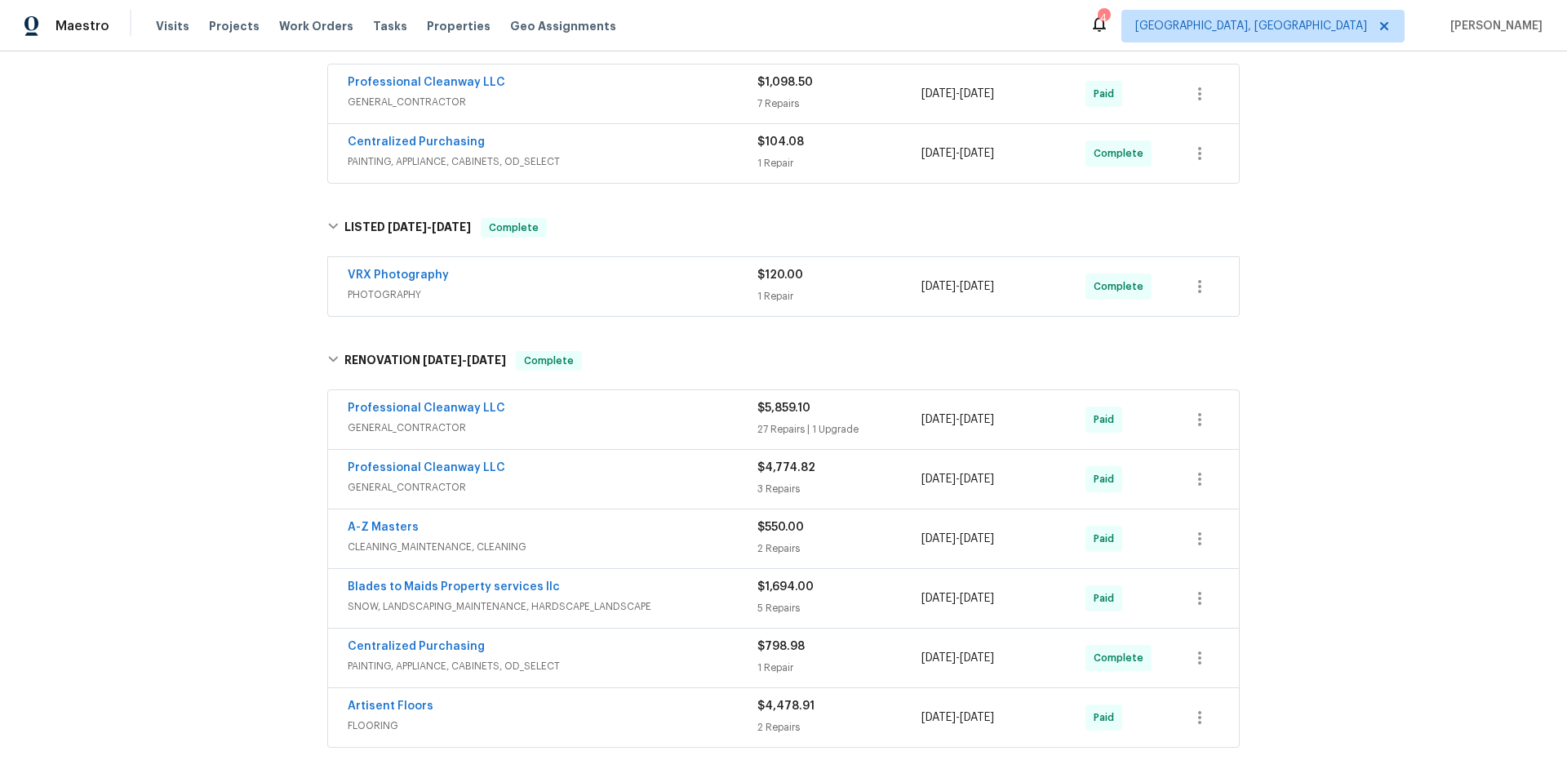
click at [244, 254] on div "Back to all projects 3309 Red Oak Cir N, Burnsville, MN 55337 4 Beds | 2 Baths …" at bounding box center [783, 414] width 1567 height 726
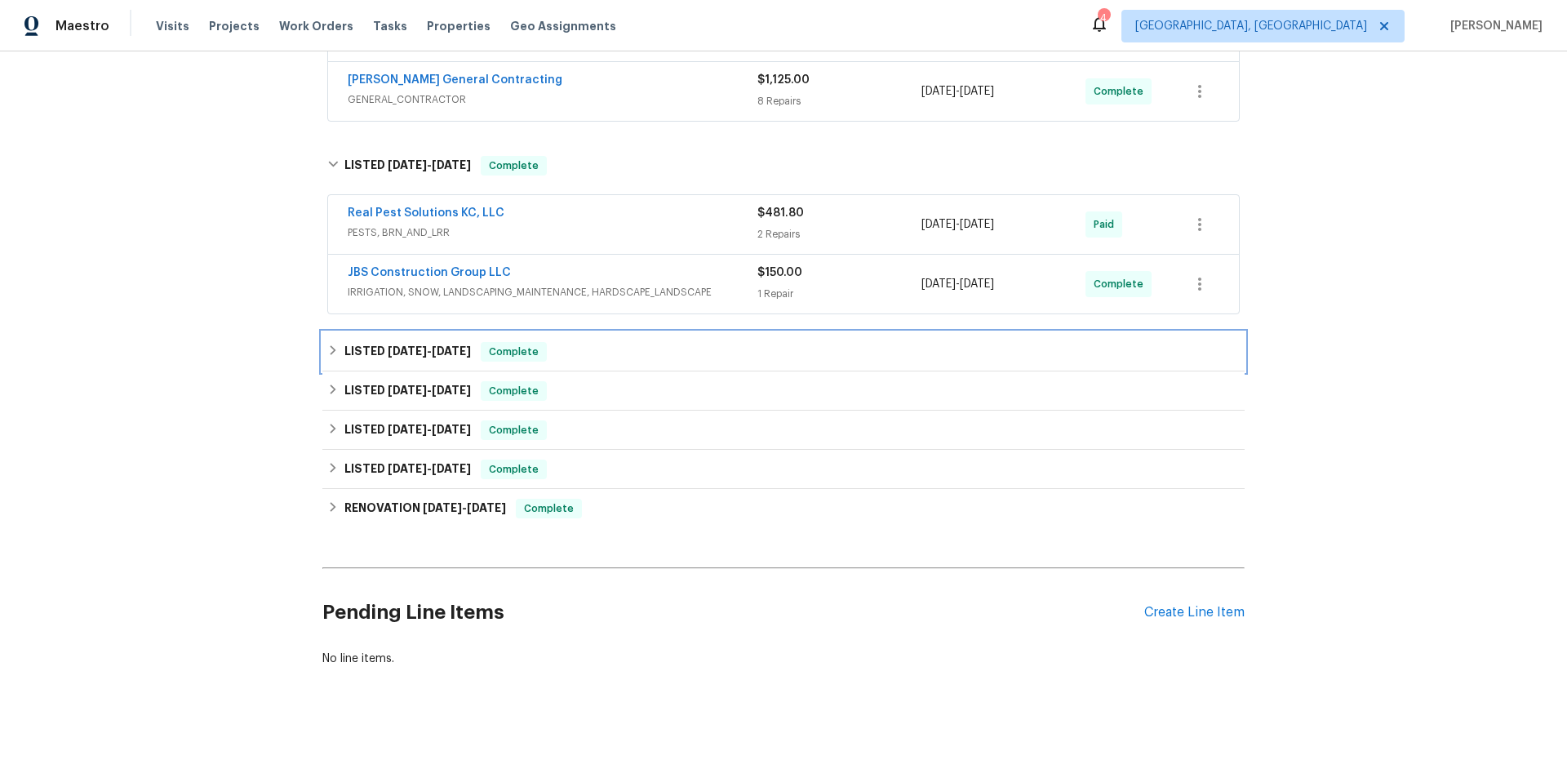
click at [327, 347] on div "LISTED 8/1/25 - 8/5/25 Complete" at bounding box center [783, 352] width 912 height 20
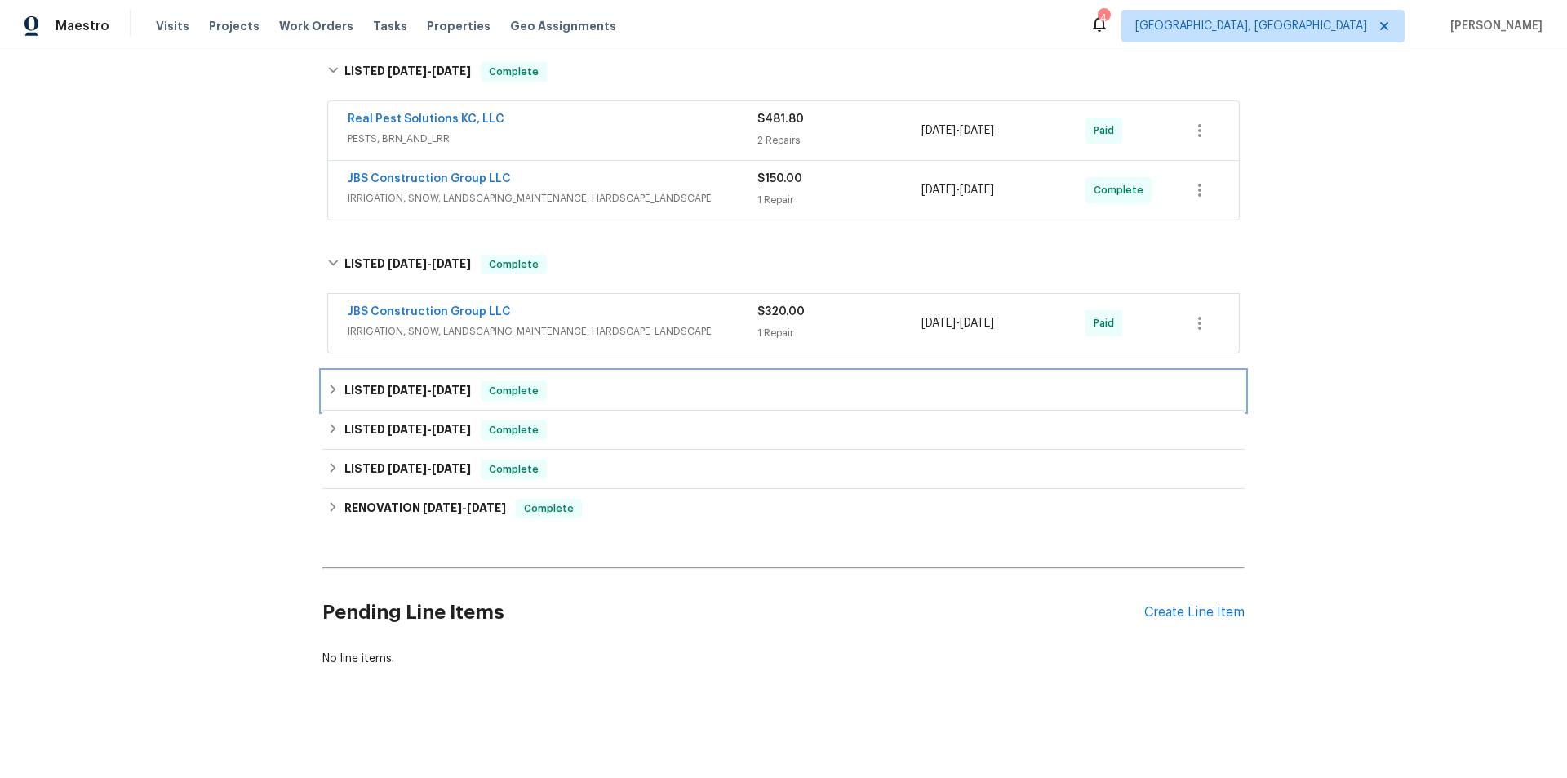
click at [331, 384] on icon at bounding box center [334, 389] width 6 height 10
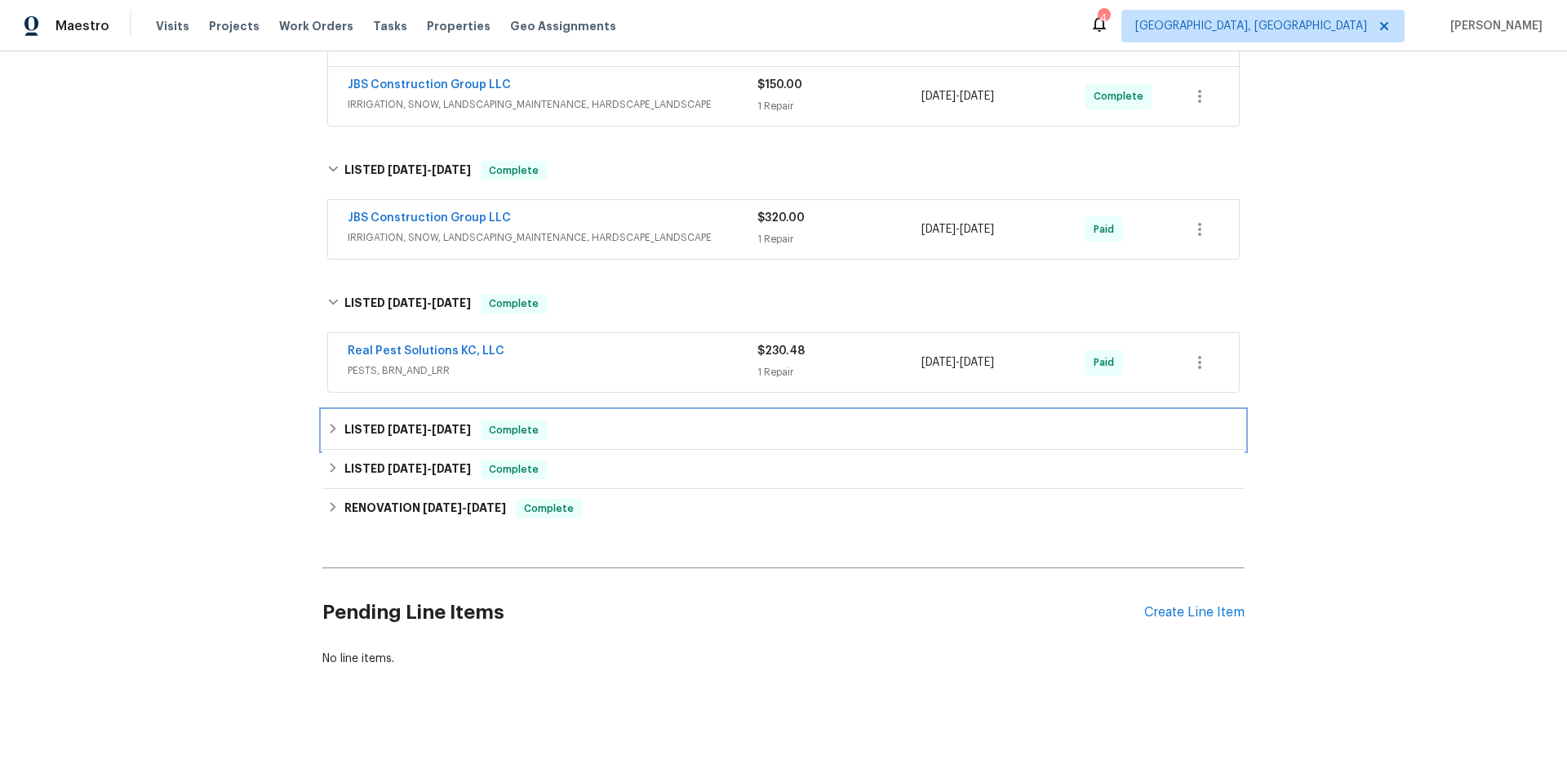
click at [334, 411] on div "LISTED 5/27/25 - 5/28/25 Complete" at bounding box center [783, 430] width 922 height 39
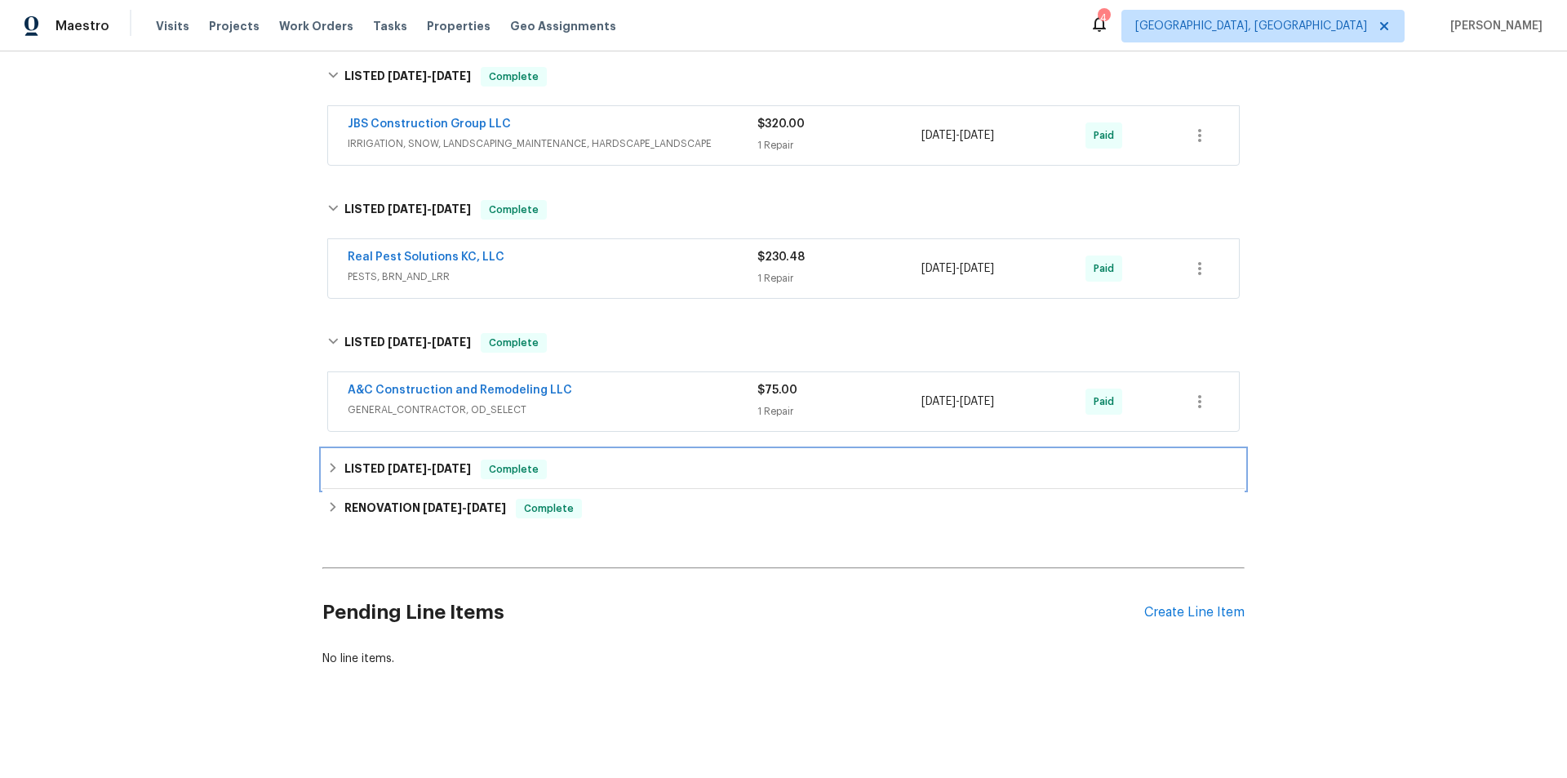
click at [335, 463] on div "LISTED 5/20/25 - 5/21/25 Complete" at bounding box center [783, 470] width 912 height 20
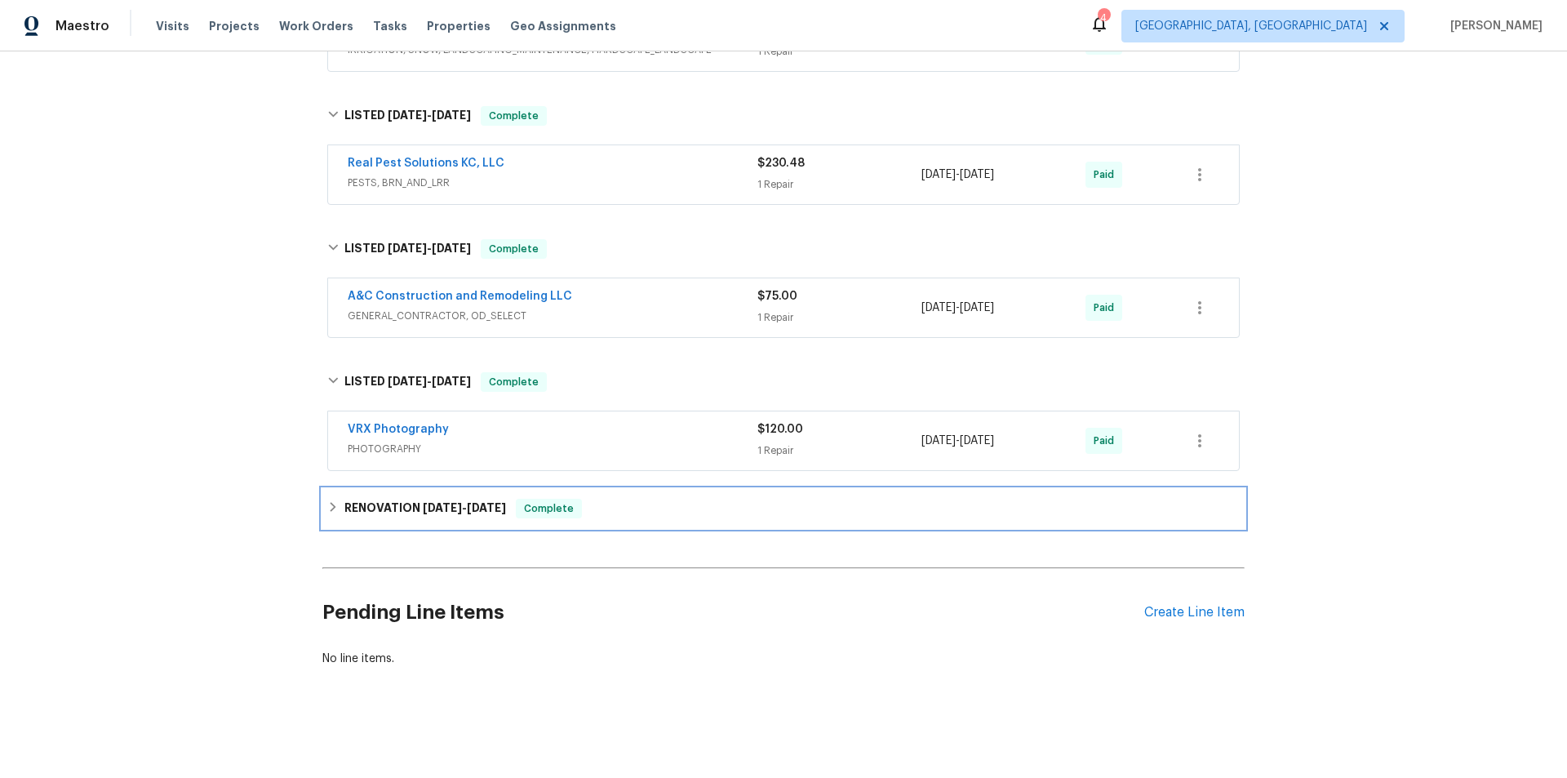
click at [347, 512] on div "RENOVATION 4/7/25 - 4/20/25 Complete" at bounding box center [783, 508] width 922 height 39
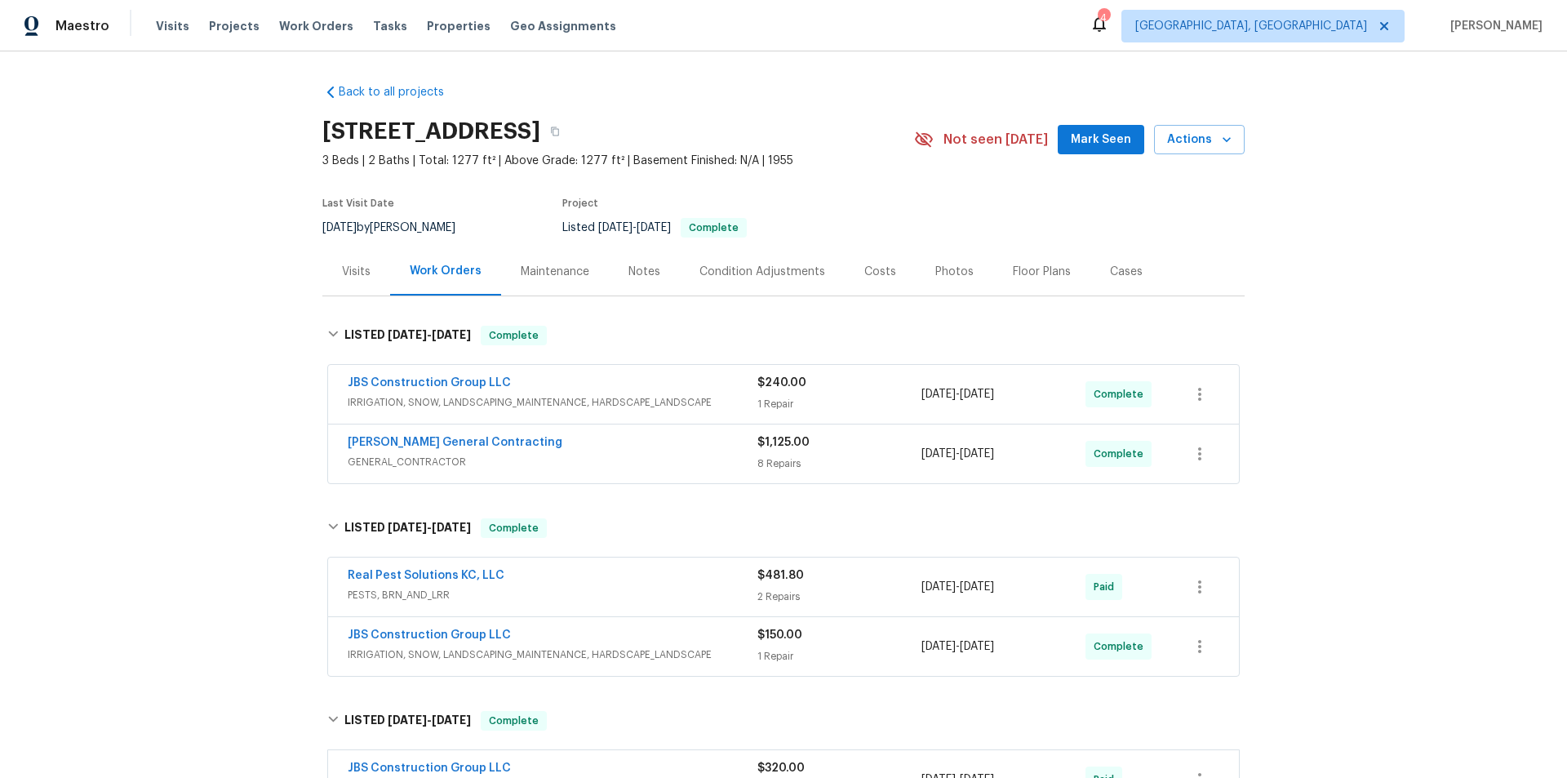
click at [223, 340] on div "Back to all projects 7139 Hardy St, Overland Park, KS 66204 3 Beds | 2 Baths | …" at bounding box center [783, 414] width 1567 height 726
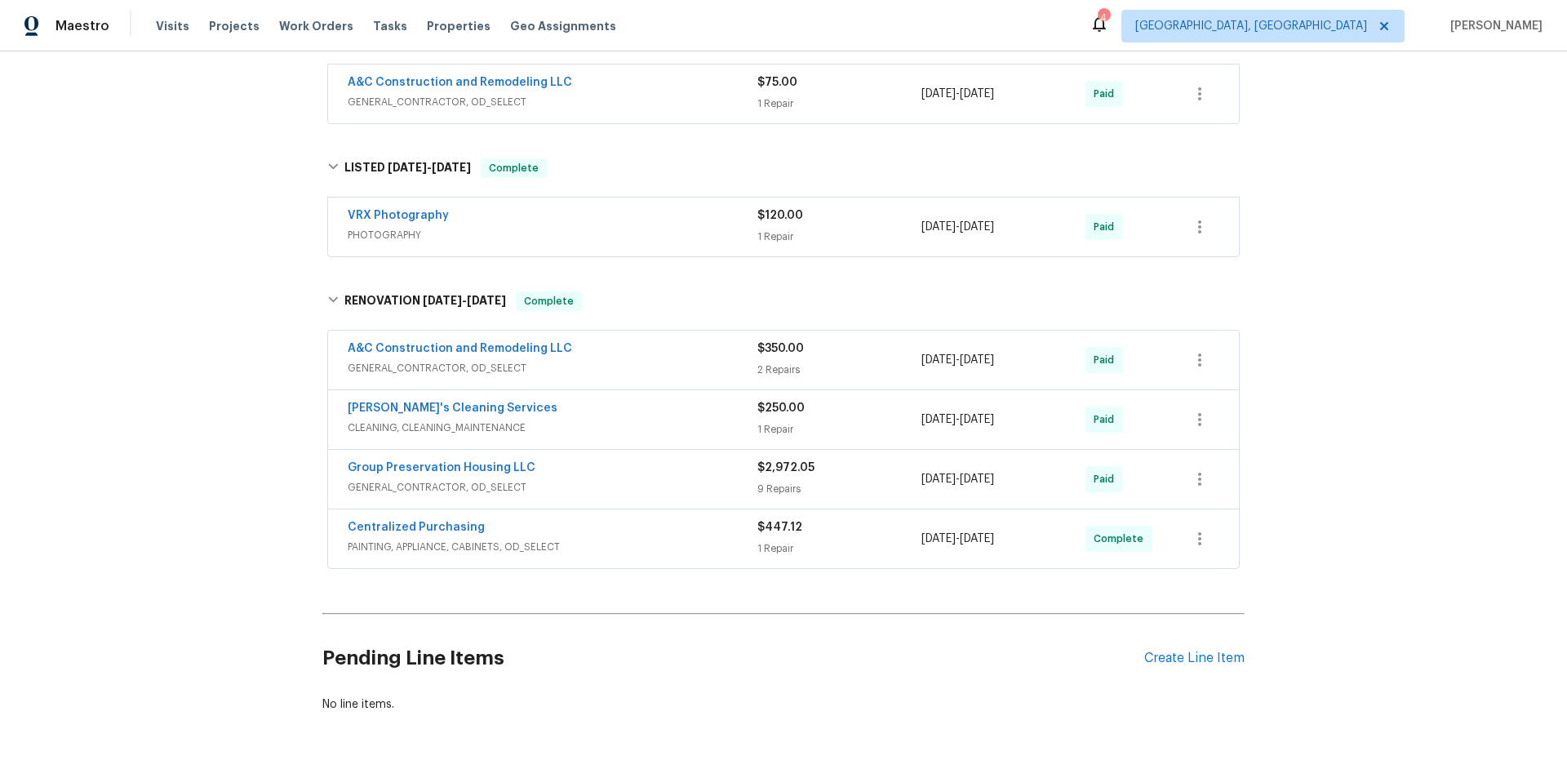
click at [234, 193] on div "Back to all projects 7139 Hardy St, Overland Park, KS 66204 3 Beds | 2 Baths | …" at bounding box center [783, 414] width 1567 height 726
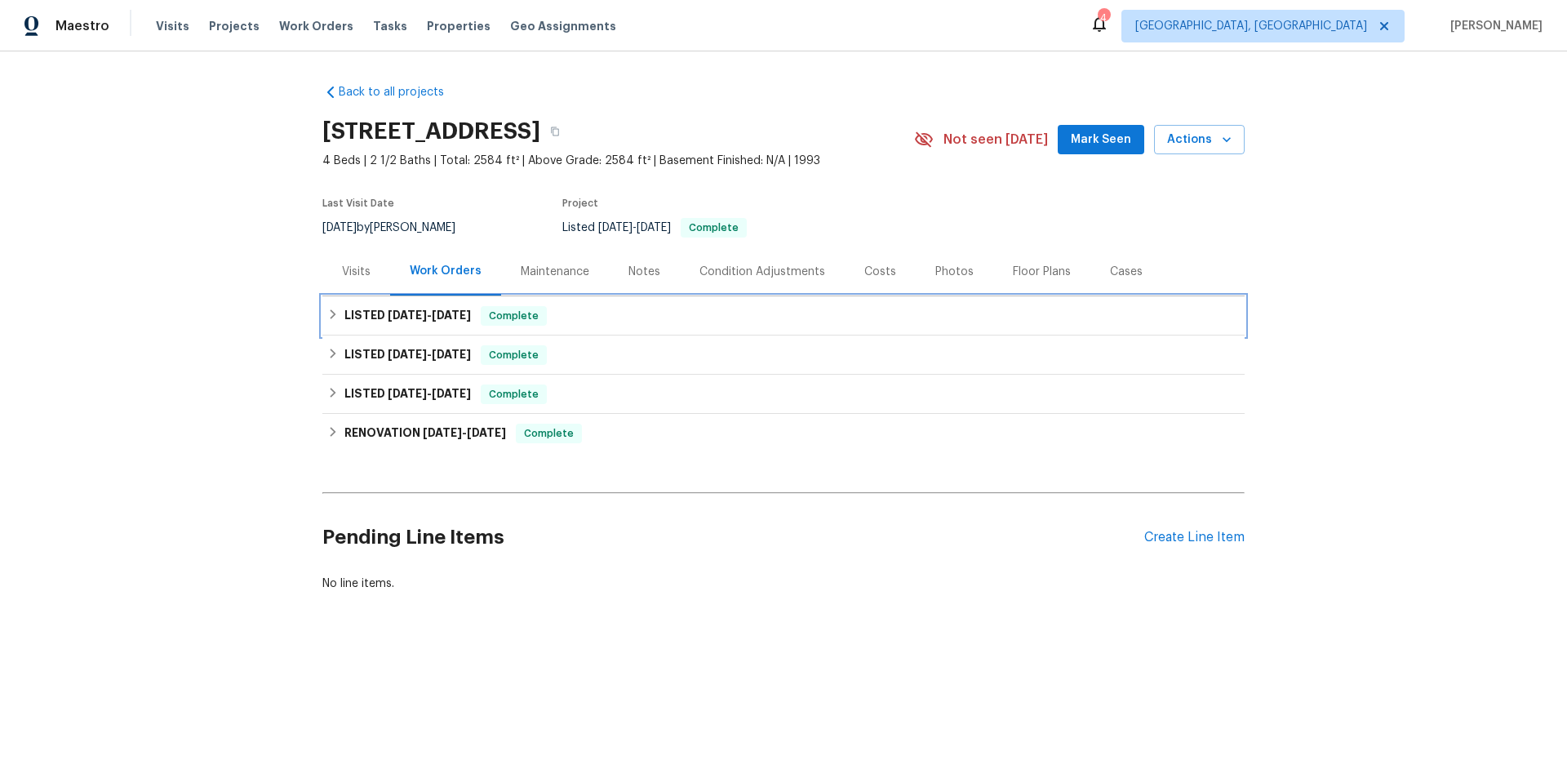
click at [334, 332] on div "LISTED 9/16/25 - 9/30/25 Complete" at bounding box center [783, 315] width 922 height 39
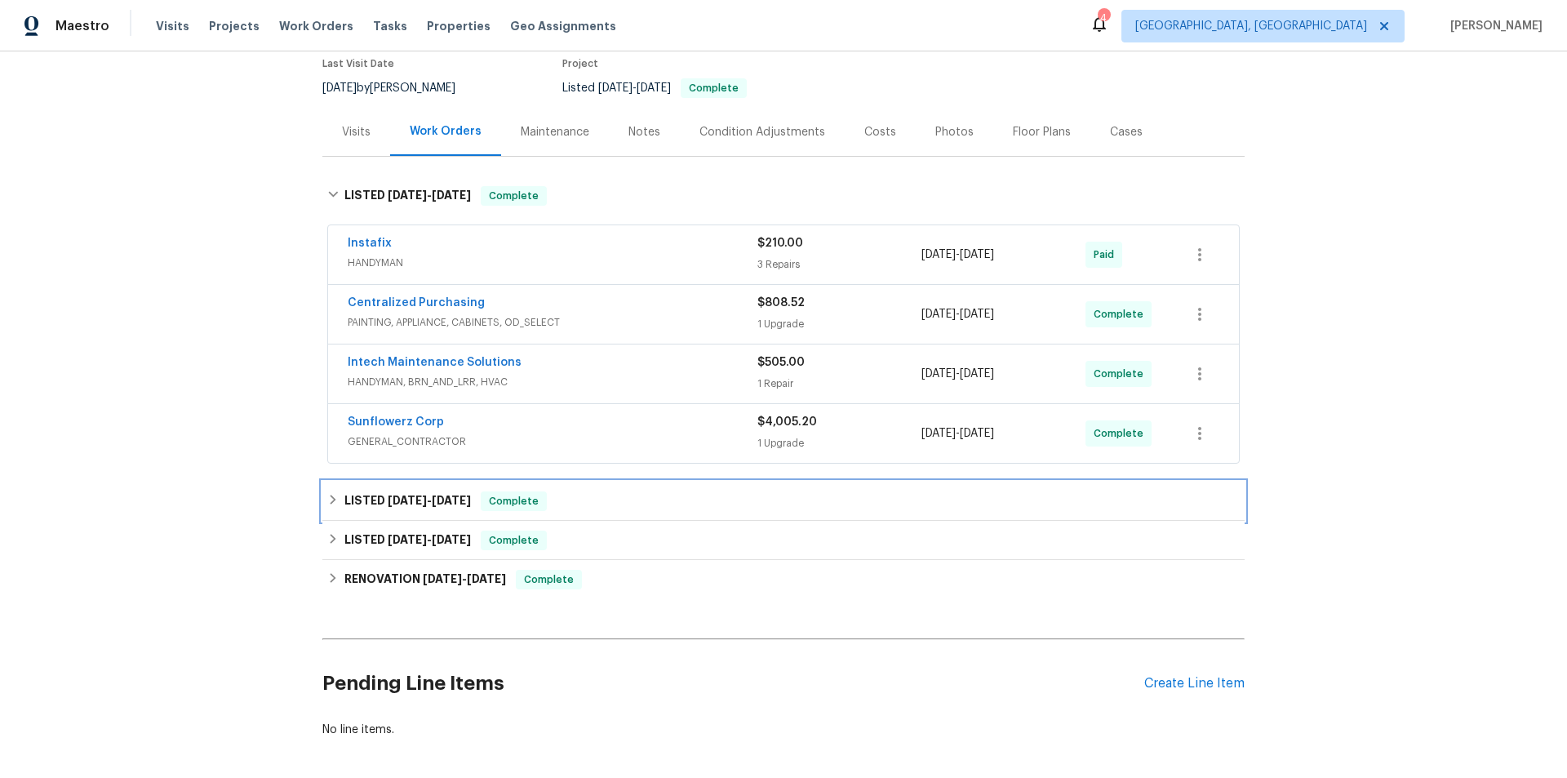
click at [331, 513] on div "LISTED 9/1/25 - 9/4/25 Complete" at bounding box center [783, 501] width 922 height 39
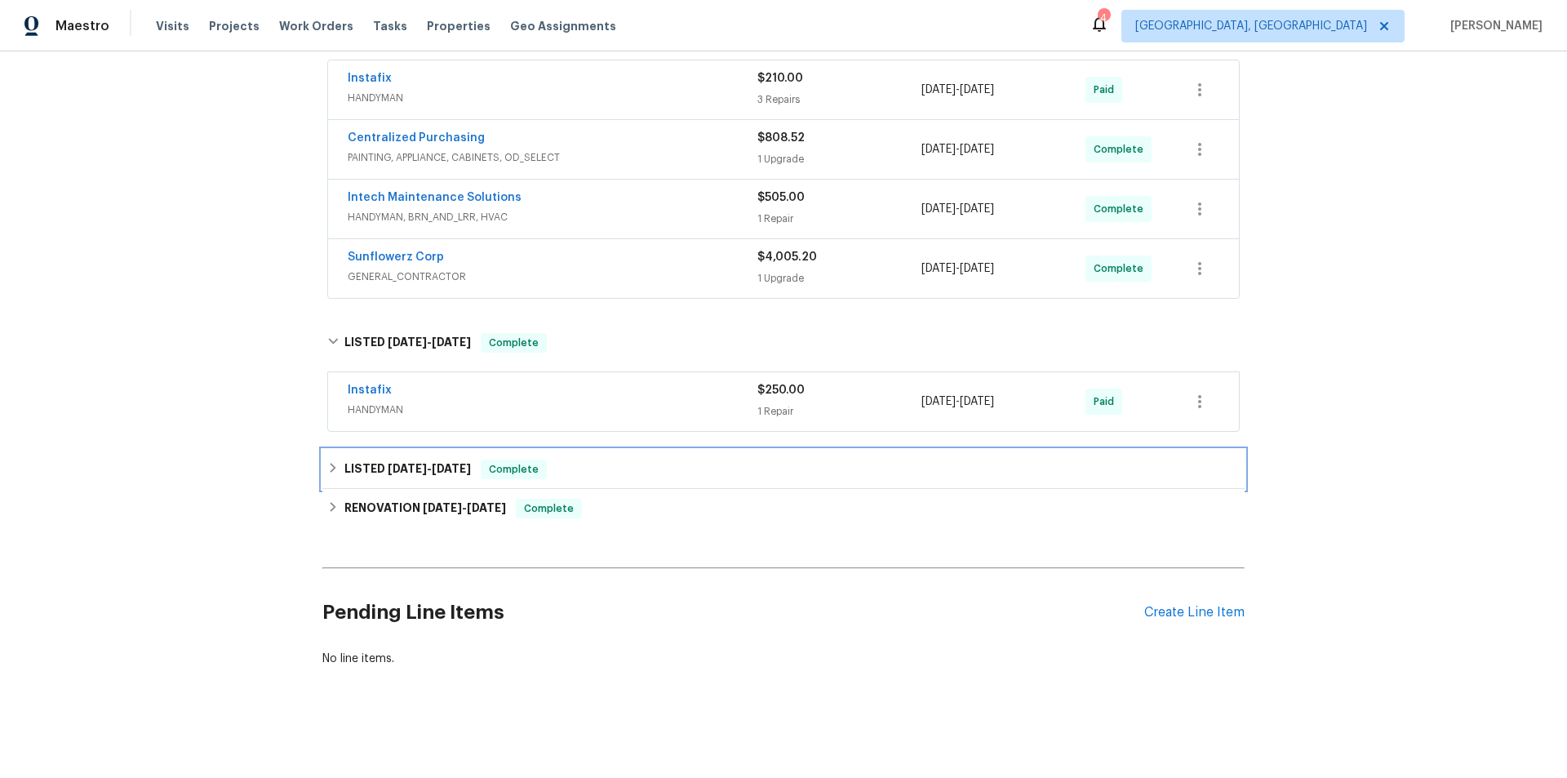
click at [348, 473] on div "LISTED 4/19/25 - 4/21/25 Complete" at bounding box center [783, 469] width 922 height 39
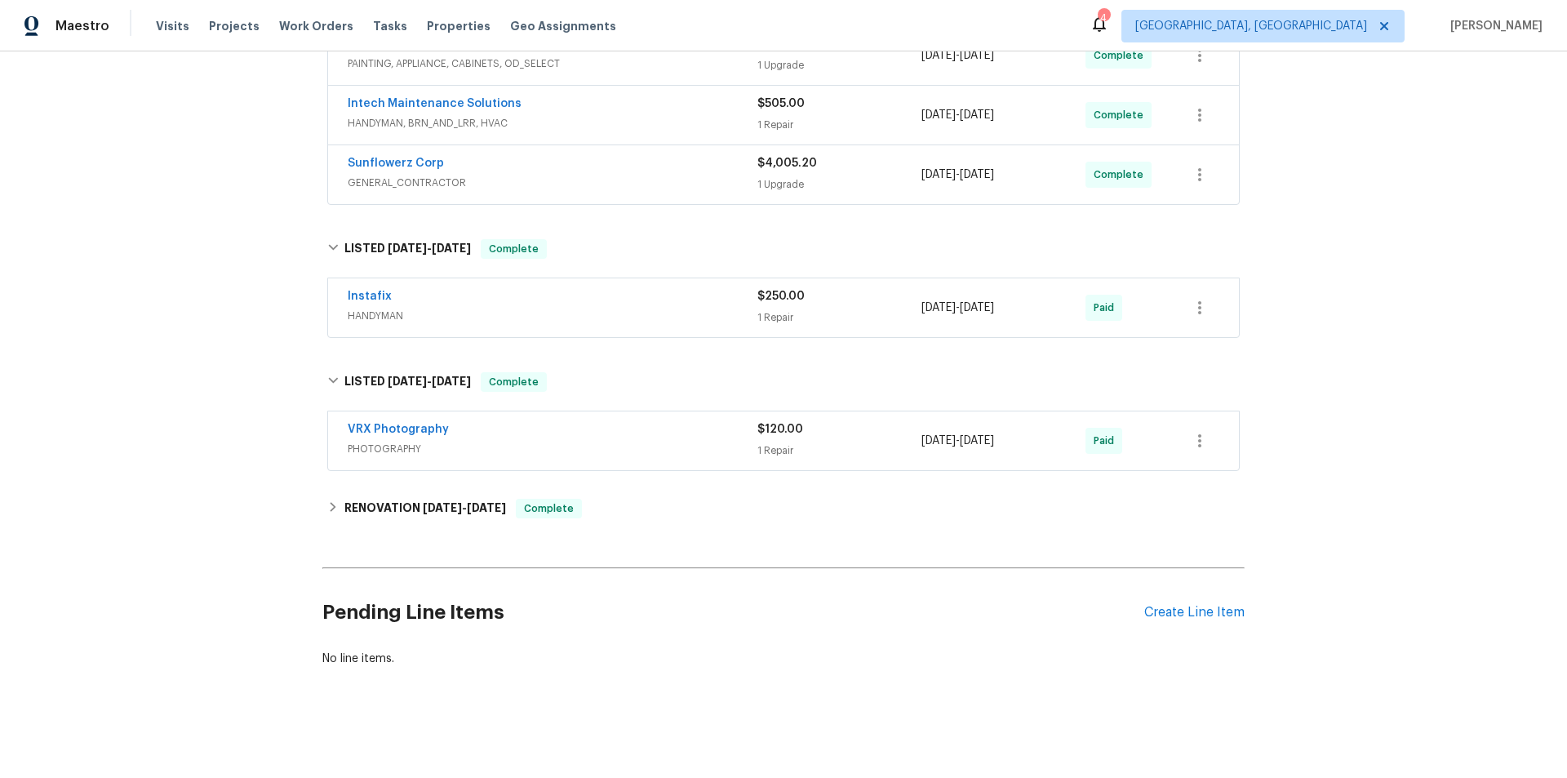
click at [357, 522] on div "Back to all projects 155 Doverside Dr, Columbia, SC 29212 4 Beds | 2 1/2 Baths …" at bounding box center [783, 176] width 922 height 1007
drag, startPoint x: 355, startPoint y: 504, endPoint x: 316, endPoint y: 522, distance: 43.1
click at [354, 504] on h6 "RENOVATION 3/27/25 - 4/16/25" at bounding box center [425, 509] width 162 height 20
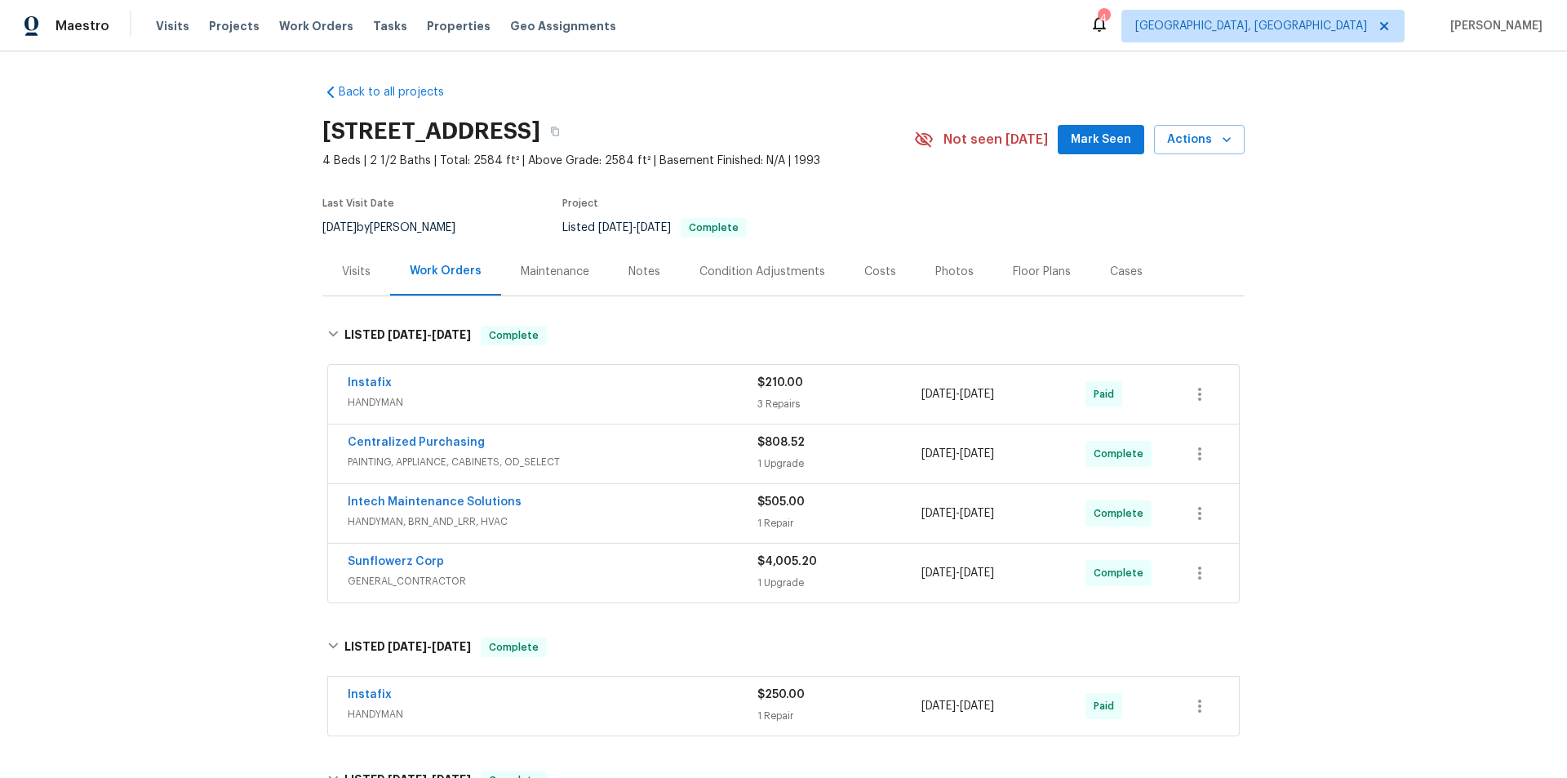
click at [202, 306] on div "Back to all projects 155 Doverside Dr, Columbia, SC 29212 4 Beds | 2 1/2 Baths …" at bounding box center [783, 414] width 1567 height 726
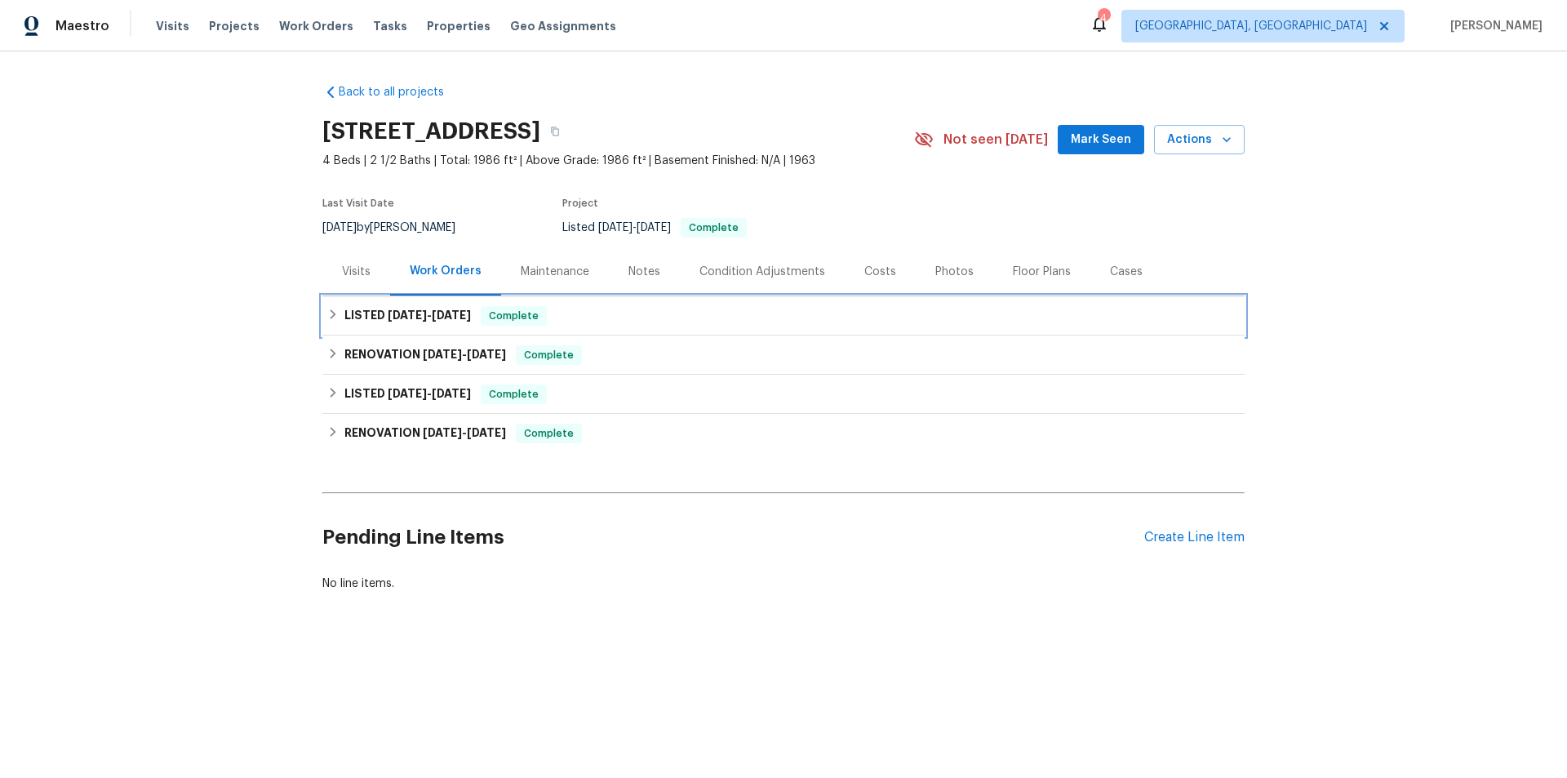
click at [344, 312] on h6 "LISTED [DATE] - [DATE]" at bounding box center [407, 316] width 127 height 20
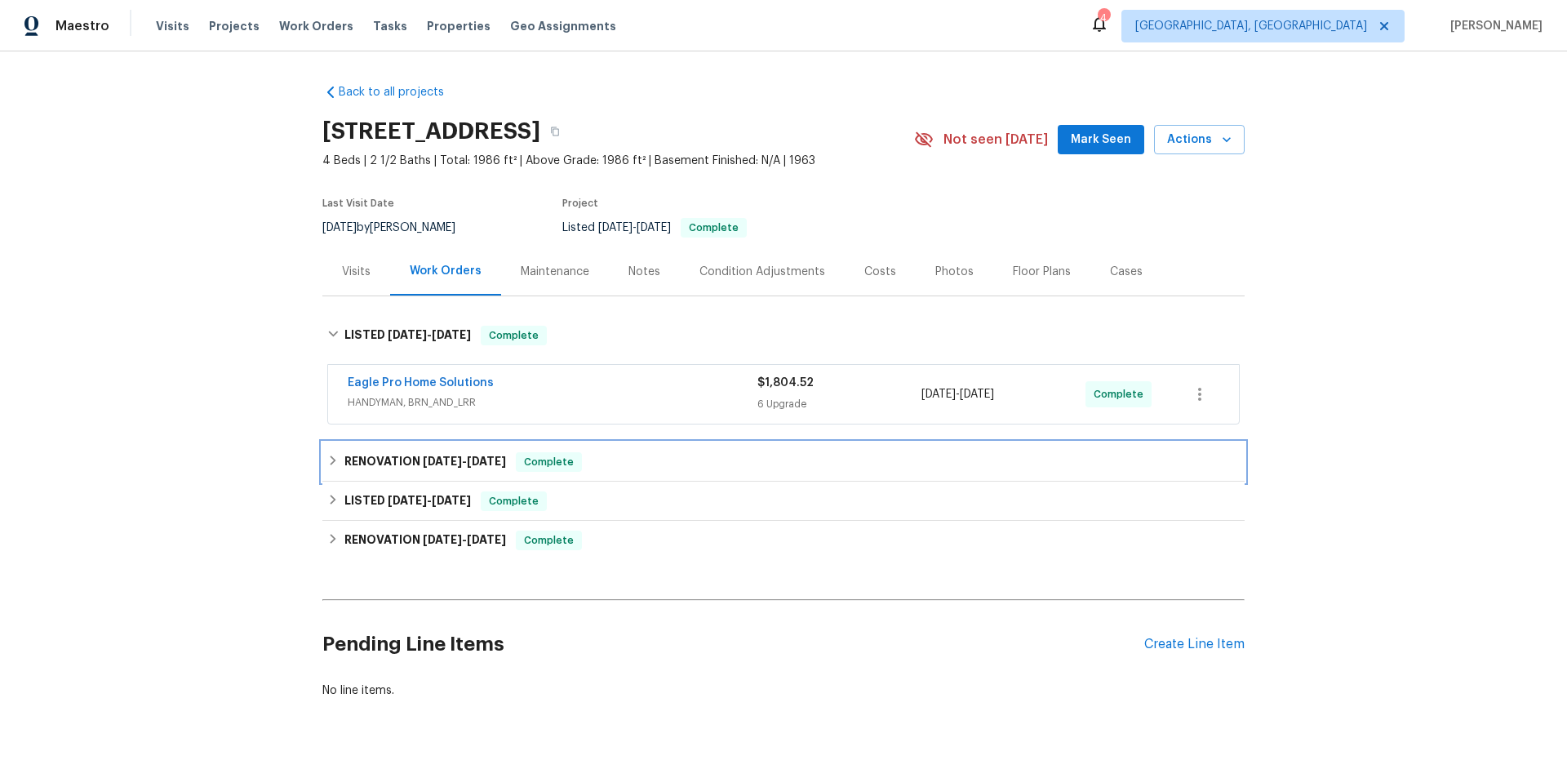
click at [354, 458] on h6 "RENOVATION [DATE] - [DATE]" at bounding box center [425, 462] width 162 height 20
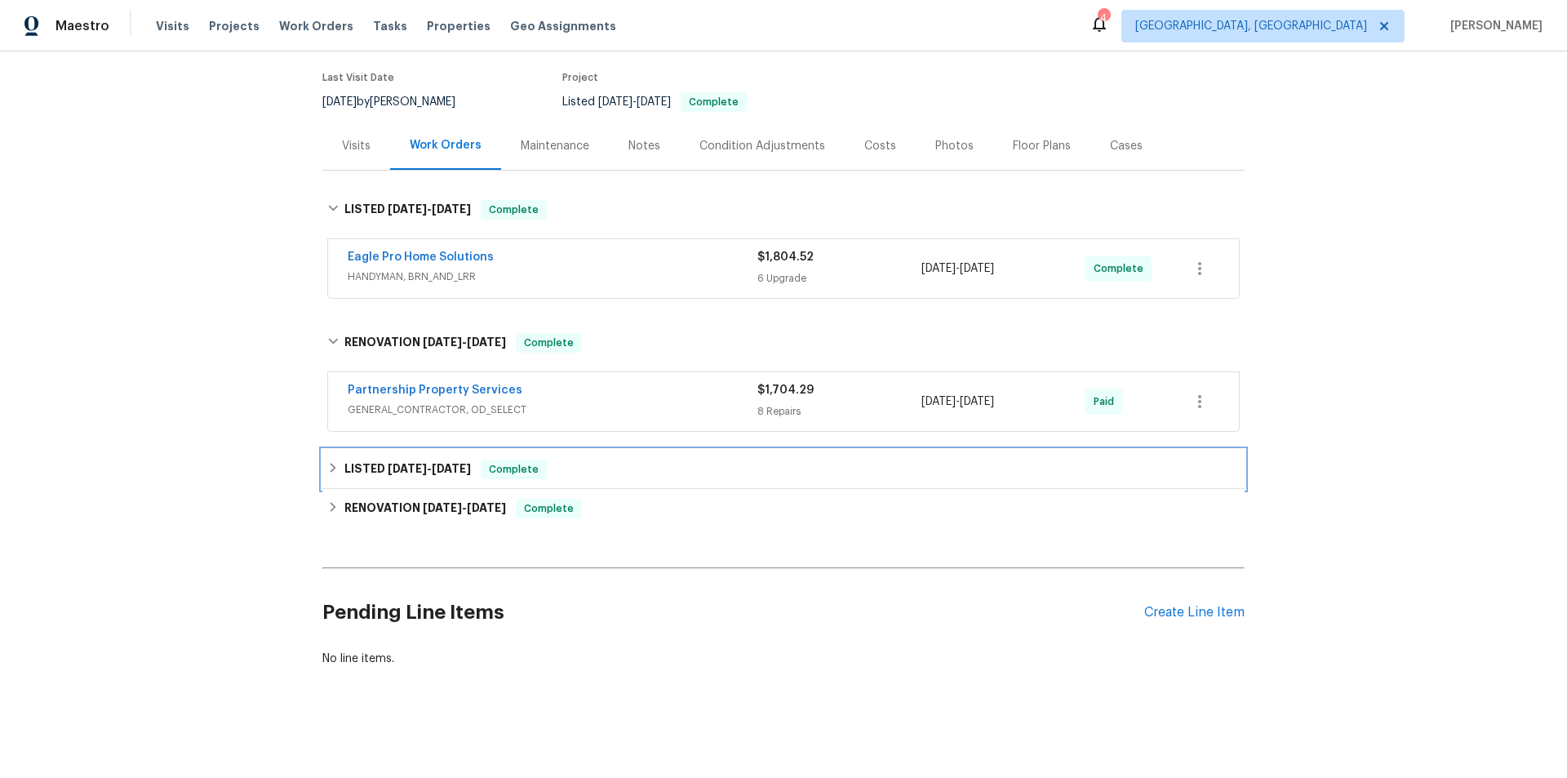
click at [347, 460] on h6 "LISTED [DATE] - [DATE]" at bounding box center [407, 470] width 127 height 20
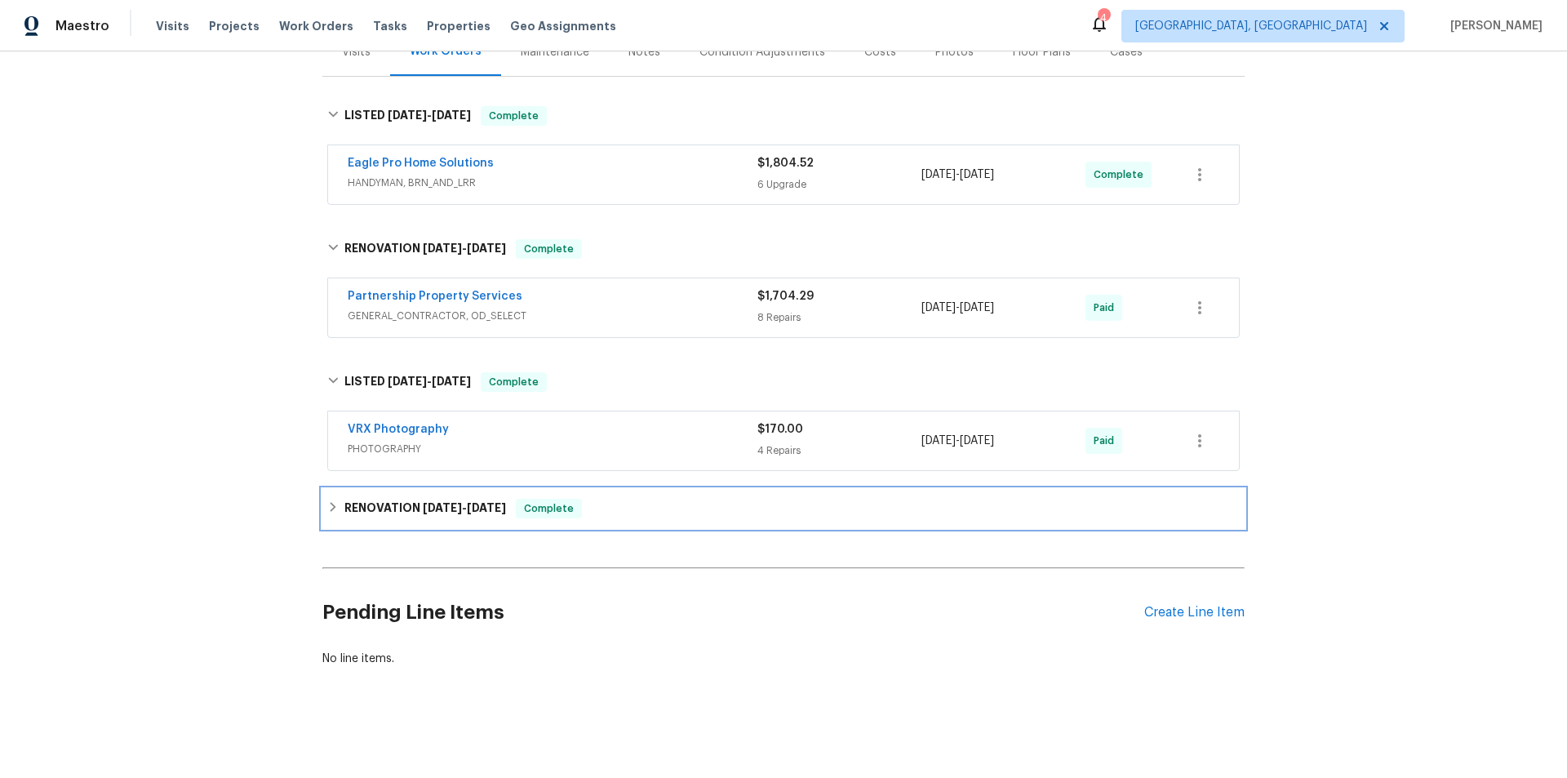
click at [344, 508] on h6 "RENOVATION [DATE] - [DATE]" at bounding box center [425, 509] width 162 height 20
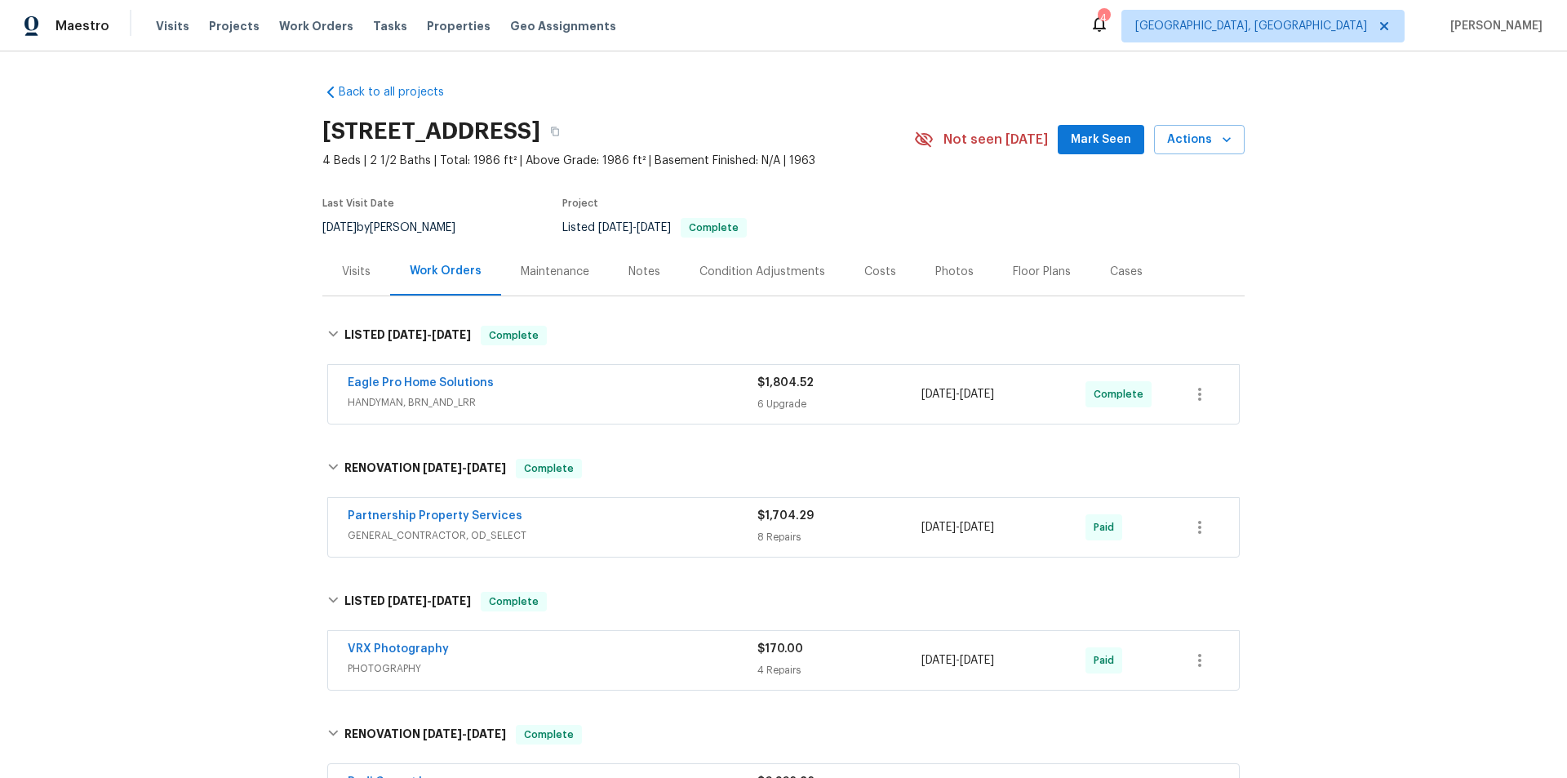
click at [233, 372] on div "Back to all projects [STREET_ADDRESS] 4 Beds | 2 1/2 Baths | Total: 1986 ft² | …" at bounding box center [783, 414] width 1567 height 726
